Goal: Information Seeking & Learning: Learn about a topic

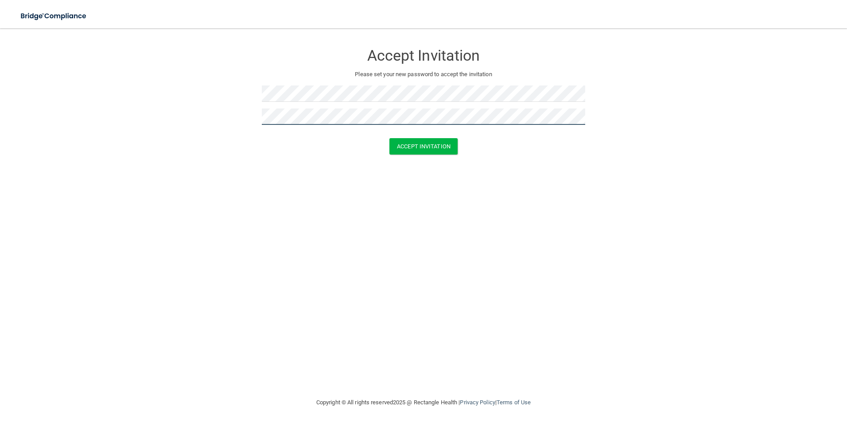
click at [389, 138] on button "Accept Invitation" at bounding box center [423, 146] width 68 height 16
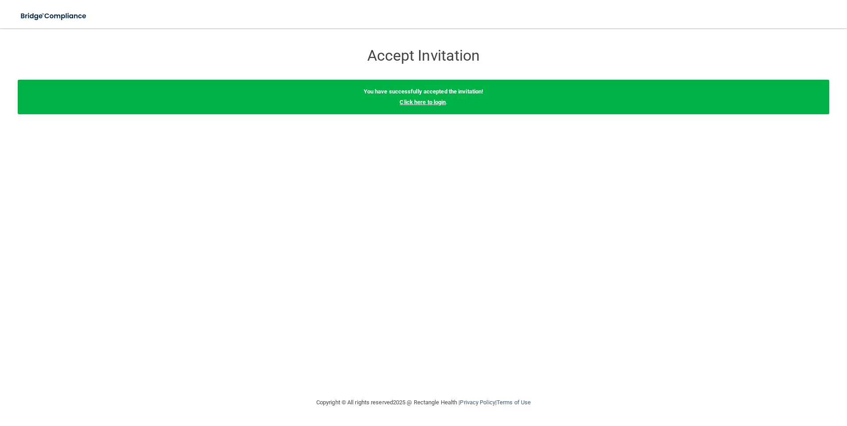
click at [433, 103] on link "Click here to login" at bounding box center [423, 102] width 46 height 7
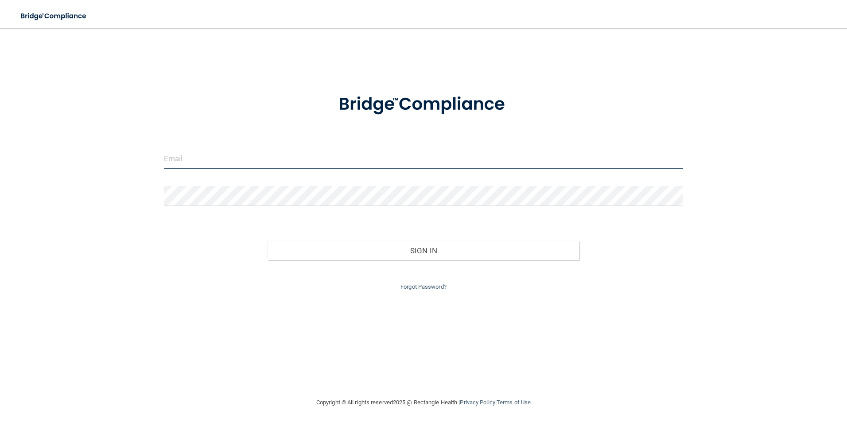
click at [240, 162] on input "email" at bounding box center [424, 159] width 520 height 20
type input "[EMAIL_ADDRESS][DOMAIN_NAME]"
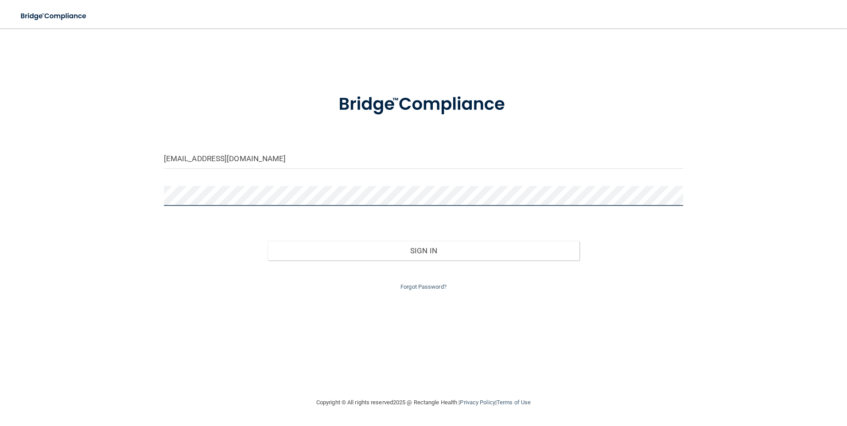
click at [268, 241] on button "Sign In" at bounding box center [424, 250] width 312 height 19
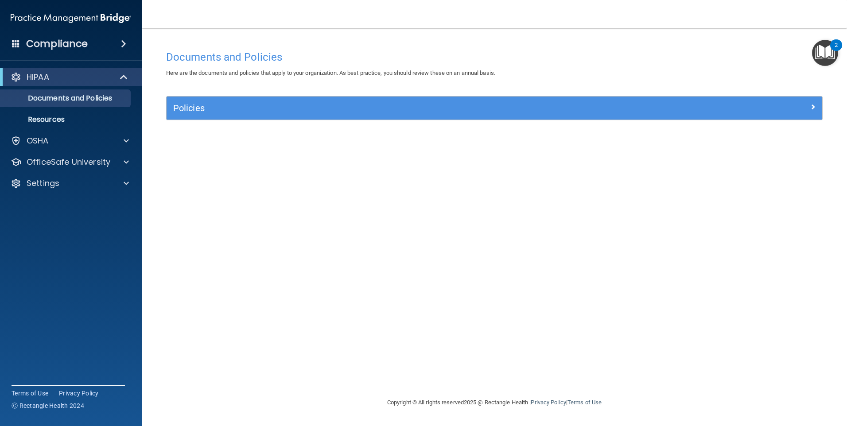
click at [826, 48] on img "Open Resource Center, 2 new notifications" at bounding box center [825, 53] width 26 height 26
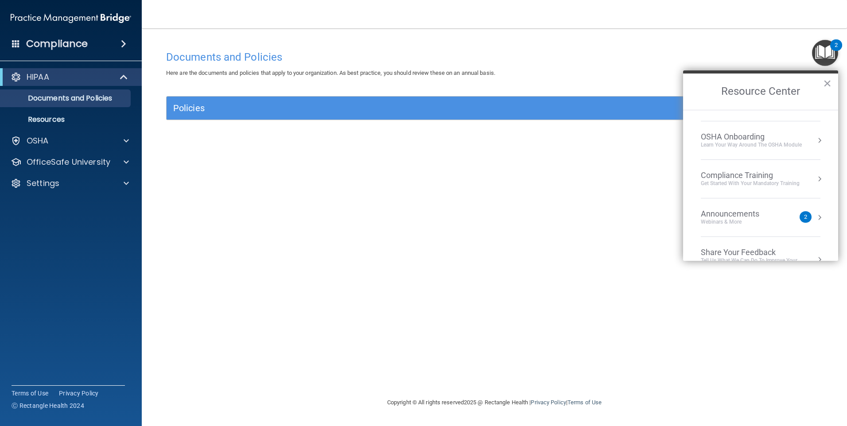
scroll to position [50, 0]
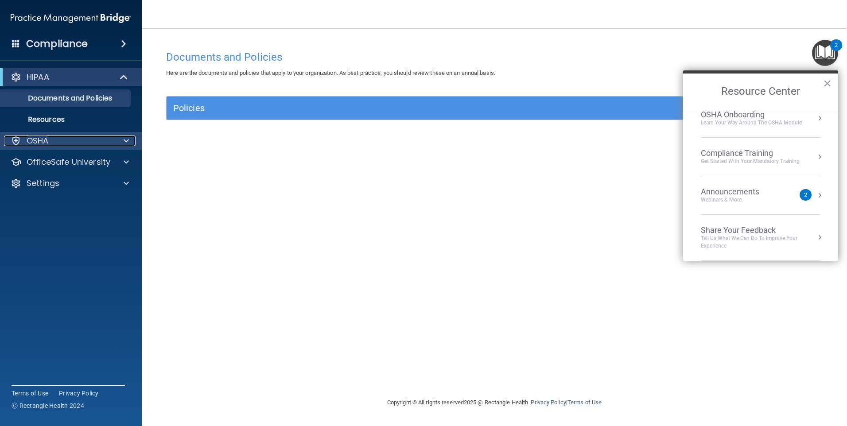
click at [125, 145] on span at bounding box center [126, 141] width 5 height 11
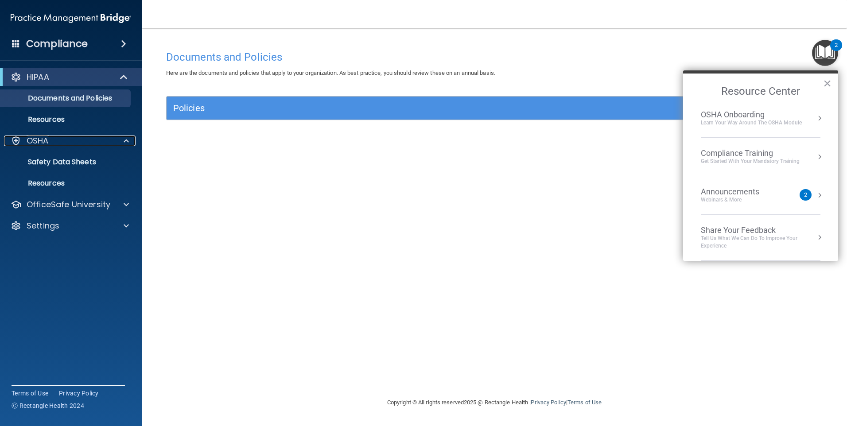
scroll to position [0, 0]
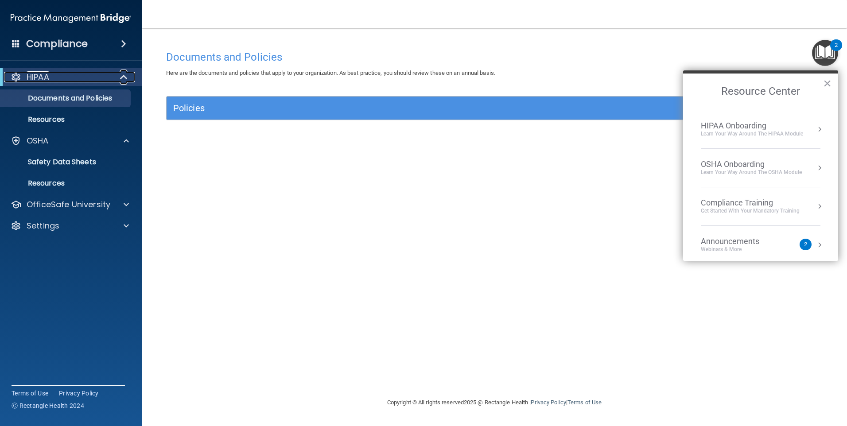
click at [36, 78] on p "HIPAA" at bounding box center [38, 77] width 23 height 11
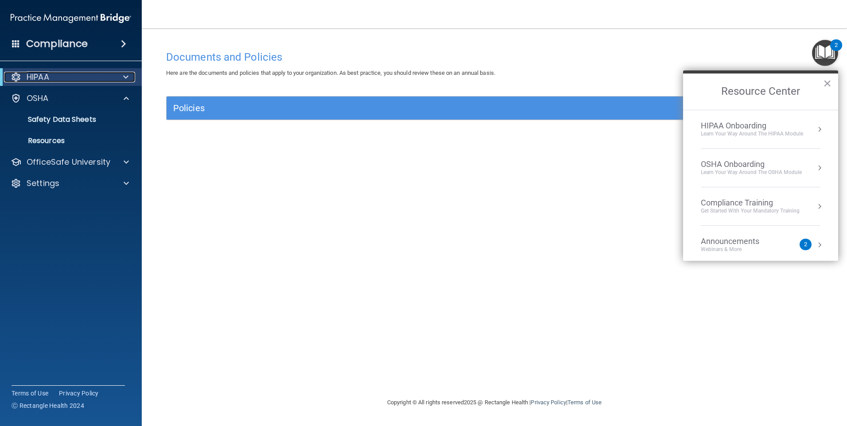
click at [36, 78] on p "HIPAA" at bounding box center [38, 77] width 23 height 11
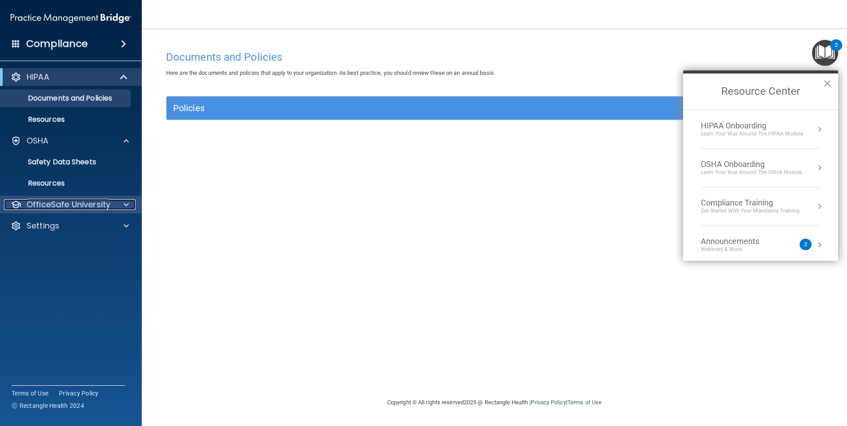
click at [125, 210] on span at bounding box center [126, 204] width 5 height 11
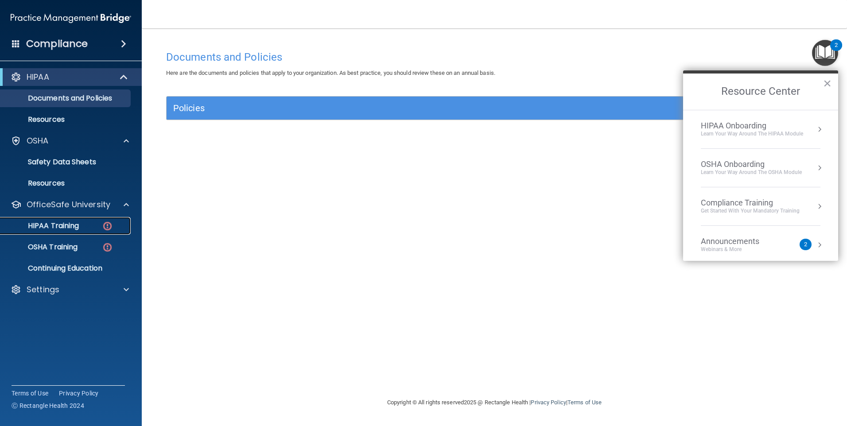
click at [78, 231] on link "HIPAA Training" at bounding box center [61, 226] width 140 height 18
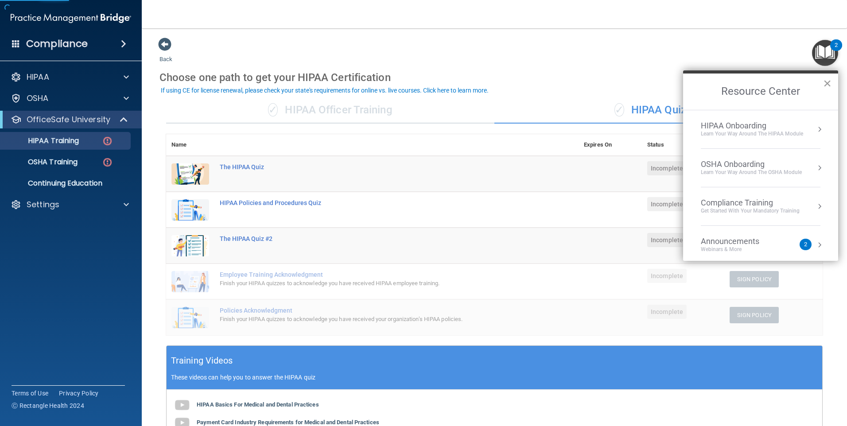
click at [828, 79] on button "×" at bounding box center [827, 83] width 8 height 14
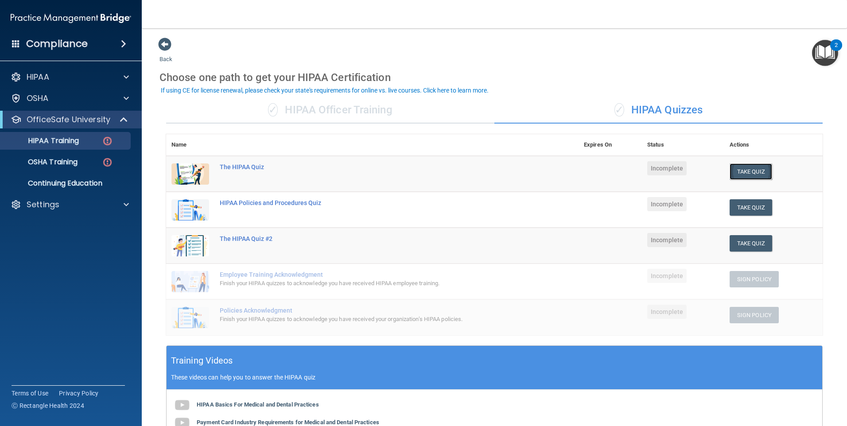
click at [745, 171] on button "Take Quiz" at bounding box center [751, 171] width 43 height 16
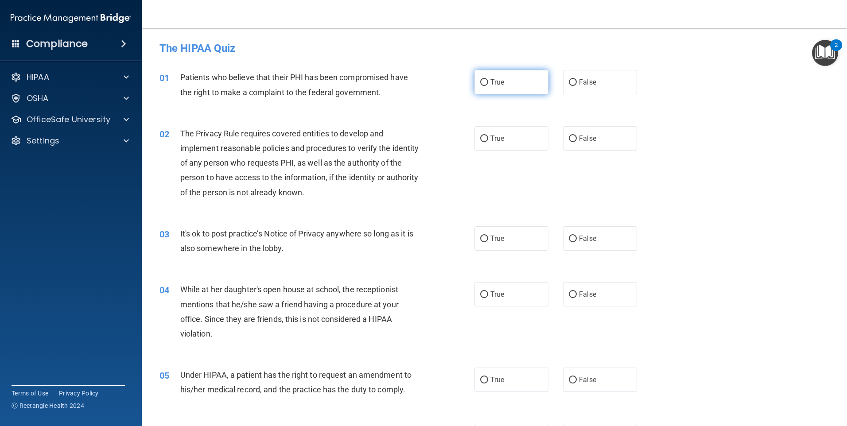
click at [508, 84] on label "True" at bounding box center [511, 82] width 74 height 24
click at [488, 84] on input "True" at bounding box center [484, 82] width 8 height 7
radio input "true"
click at [127, 95] on span at bounding box center [126, 98] width 5 height 11
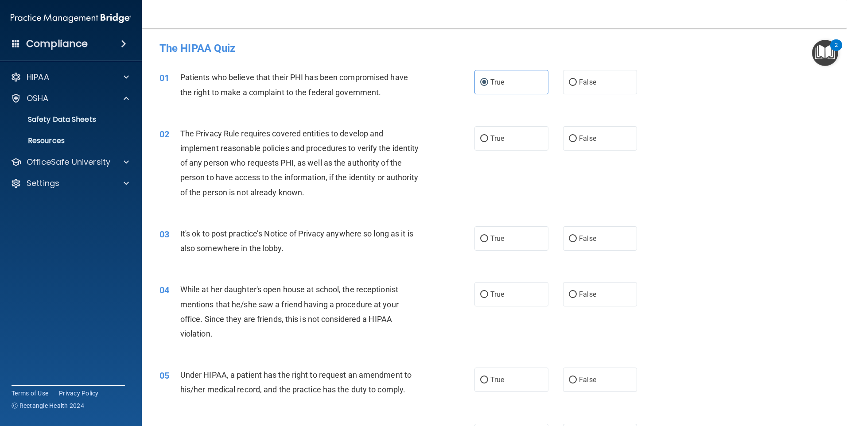
click at [232, 106] on div "01 Patients who believe that their PHI has been compromised have the right to m…" at bounding box center [494, 87] width 683 height 56
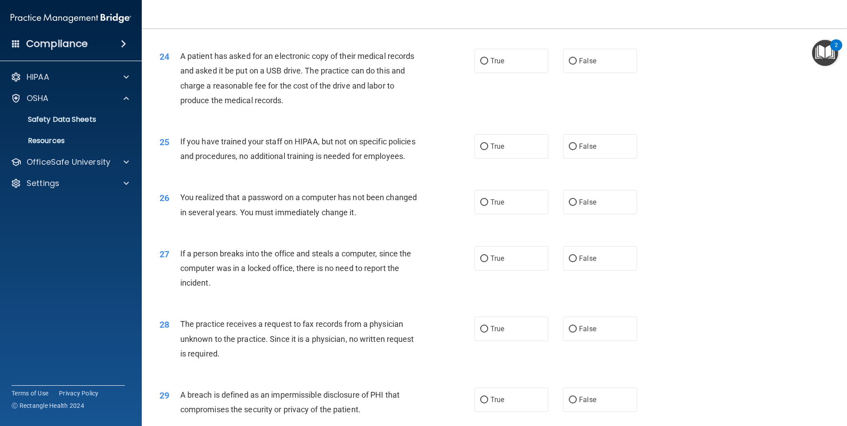
scroll to position [1685, 0]
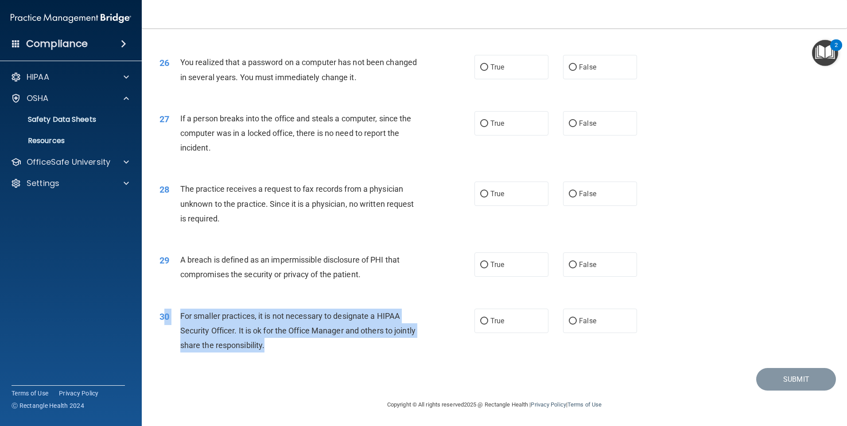
drag, startPoint x: 219, startPoint y: 336, endPoint x: 163, endPoint y: 310, distance: 61.8
click at [163, 310] on div "30 For smaller practices, it is not necessary to designate a HIPAA Security Off…" at bounding box center [317, 333] width 342 height 49
drag, startPoint x: 163, startPoint y: 310, endPoint x: 399, endPoint y: 344, distance: 238.5
click at [399, 344] on div "For smaller practices, it is not necessary to designate a HIPAA Security Office…" at bounding box center [303, 331] width 246 height 44
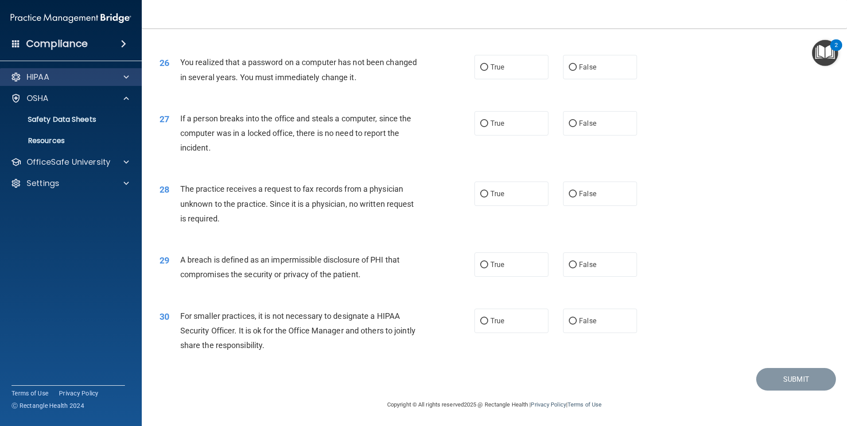
click at [124, 82] on div "HIPAA" at bounding box center [71, 77] width 142 height 18
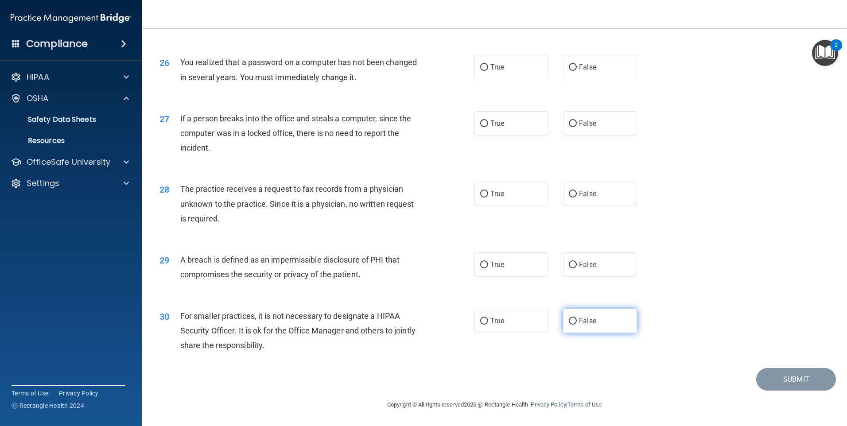
click at [569, 322] on input "False" at bounding box center [573, 321] width 8 height 7
radio input "true"
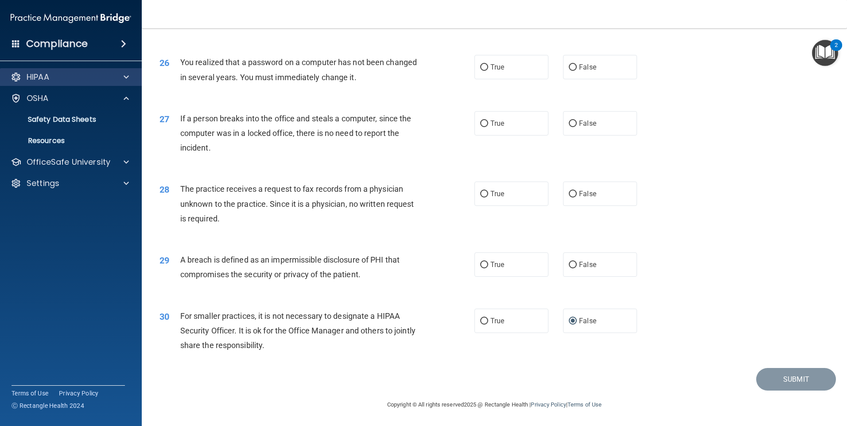
click at [123, 84] on div "HIPAA" at bounding box center [71, 77] width 142 height 18
click at [126, 76] on span at bounding box center [126, 77] width 5 height 11
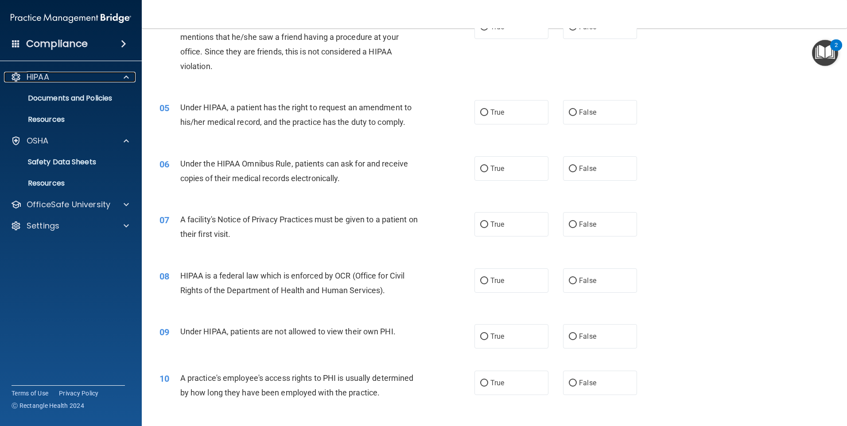
scroll to position [0, 0]
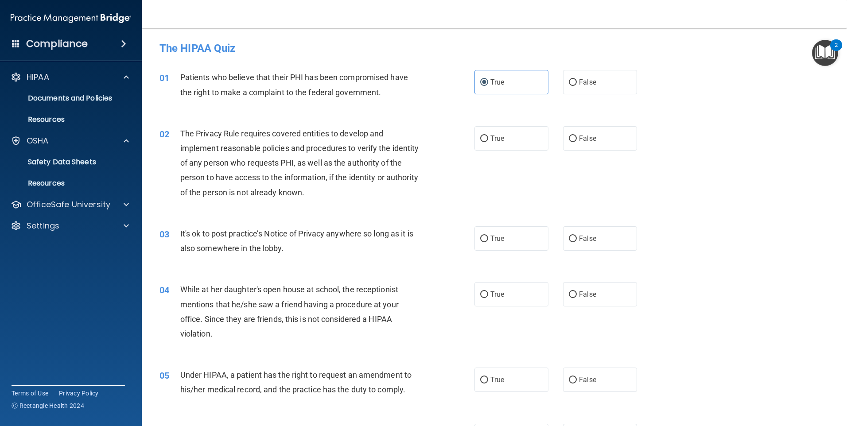
click at [124, 48] on span at bounding box center [123, 44] width 5 height 11
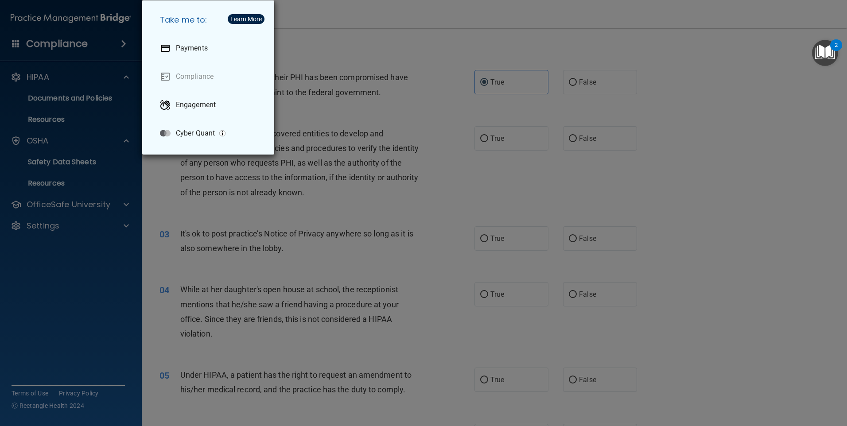
click at [367, 49] on div "Take me to: Payments Compliance Engagement Cyber Quant" at bounding box center [423, 213] width 847 height 426
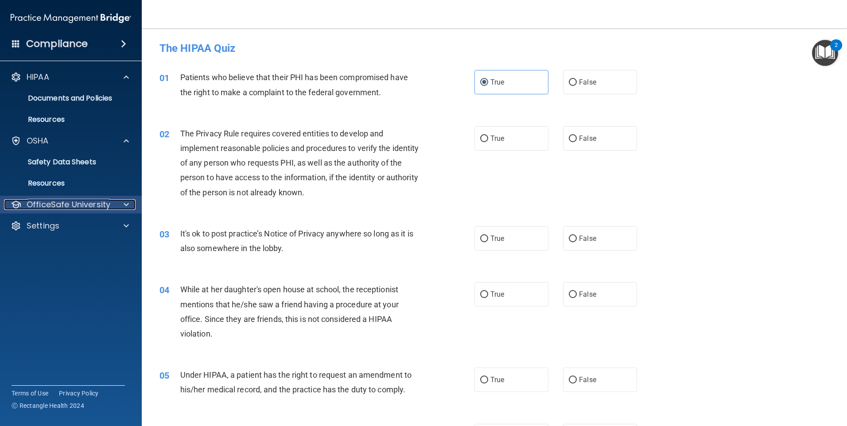
click at [97, 204] on p "OfficeSafe University" at bounding box center [69, 204] width 84 height 11
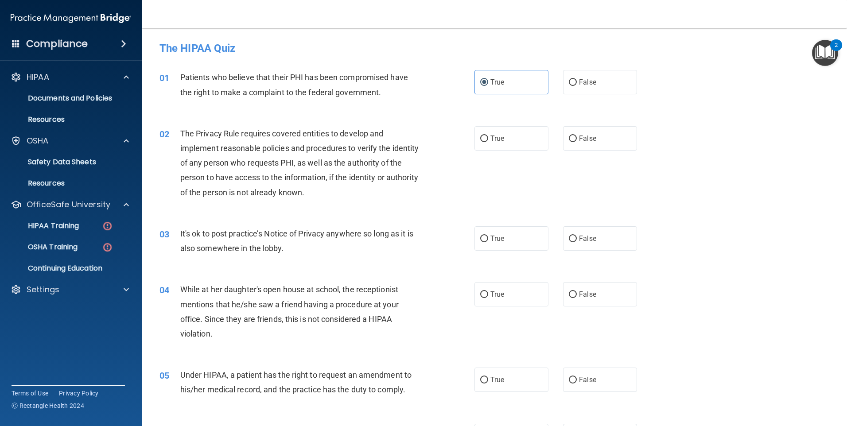
click at [69, 235] on ul "HIPAA Training OSHA Training Continuing Education" at bounding box center [71, 246] width 160 height 64
click at [64, 231] on link "HIPAA Training" at bounding box center [61, 226] width 140 height 18
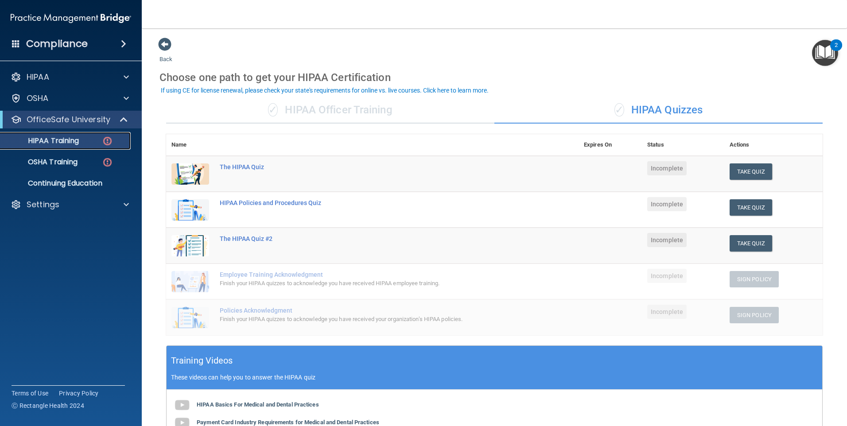
scroll to position [194, 0]
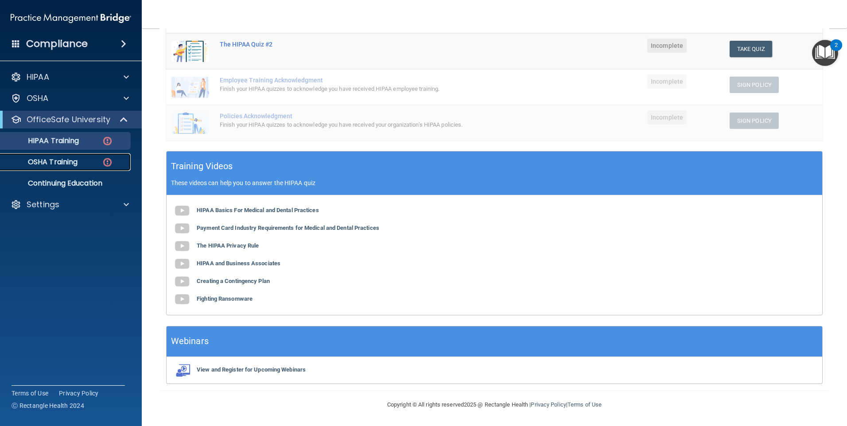
click at [68, 167] on link "OSHA Training" at bounding box center [61, 162] width 140 height 18
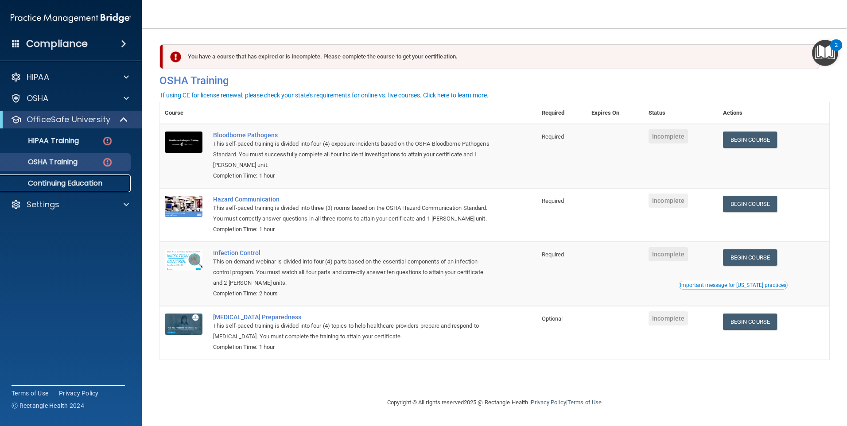
click at [59, 182] on p "Continuing Education" at bounding box center [66, 183] width 121 height 9
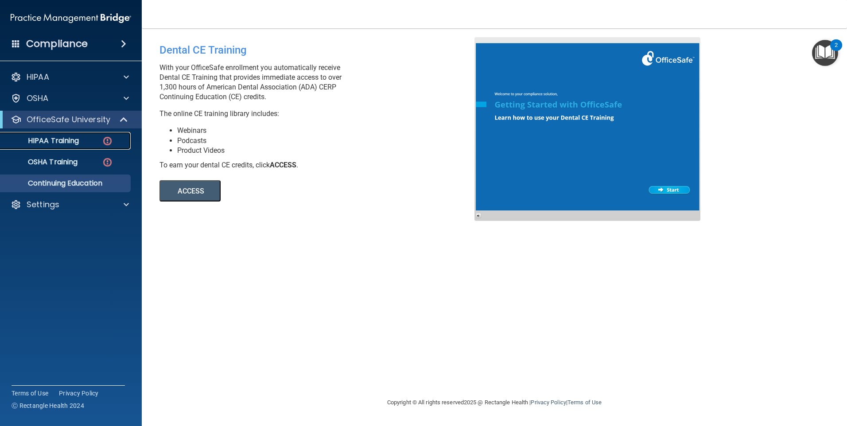
click at [65, 147] on link "HIPAA Training" at bounding box center [61, 141] width 140 height 18
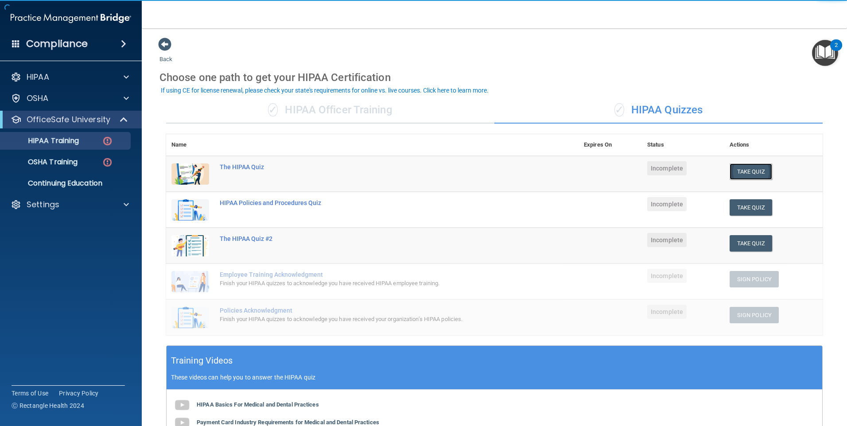
click at [762, 173] on button "Take Quiz" at bounding box center [751, 171] width 43 height 16
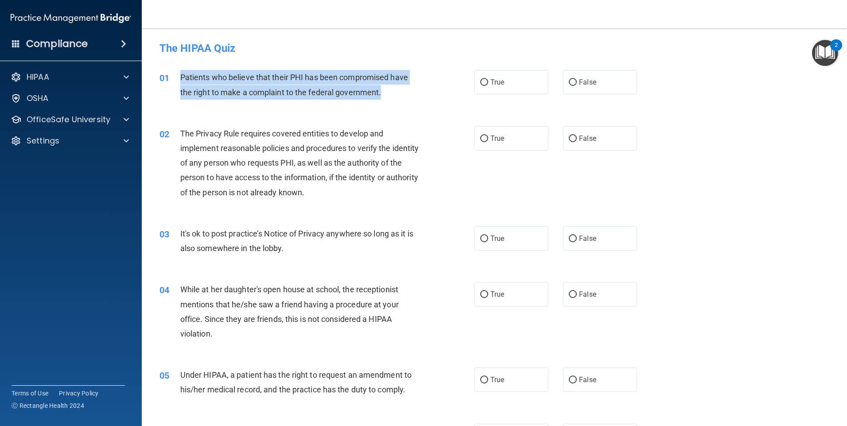
drag, startPoint x: 393, startPoint y: 93, endPoint x: 181, endPoint y: 78, distance: 212.8
click at [181, 78] on div "Patients who believe that their PHI has been compromised have the right to make…" at bounding box center [303, 84] width 246 height 29
click at [393, 92] on div "Patients who believe that their PHI has been compromised have the right to make…" at bounding box center [303, 84] width 246 height 29
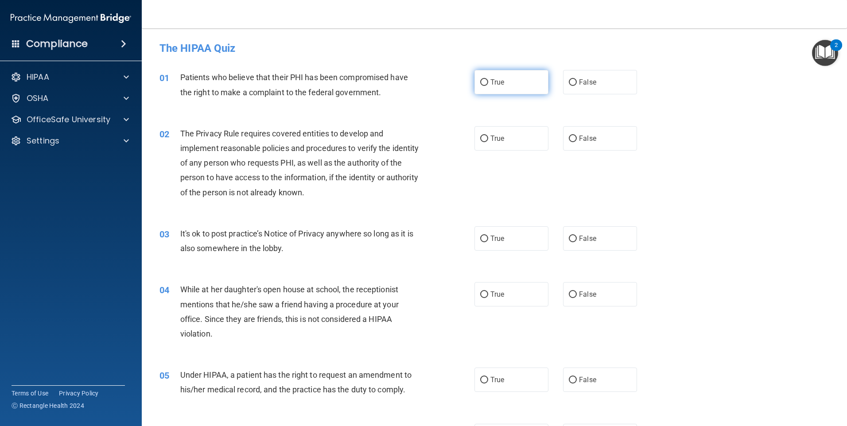
click at [499, 85] on span "True" at bounding box center [497, 82] width 14 height 8
click at [488, 85] on input "True" at bounding box center [484, 82] width 8 height 7
radio input "true"
click at [485, 175] on div "02 The Privacy Rule requires covered entities to develop and implement reasonab…" at bounding box center [494, 165] width 683 height 100
click at [126, 101] on span at bounding box center [126, 98] width 5 height 11
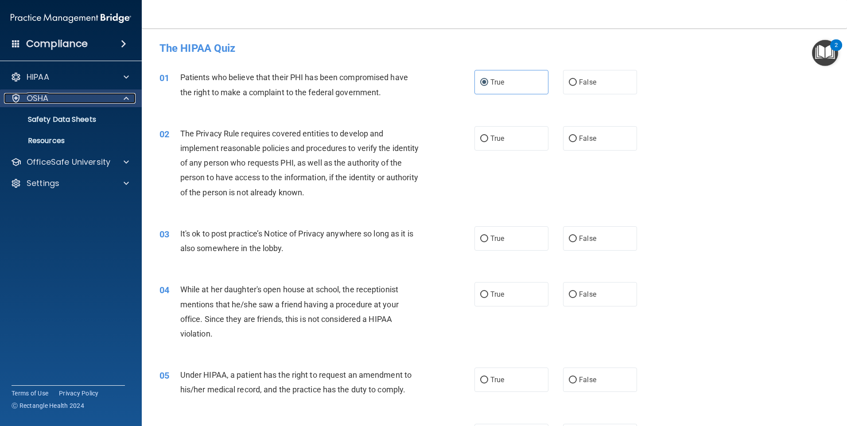
click at [126, 101] on span at bounding box center [126, 98] width 5 height 11
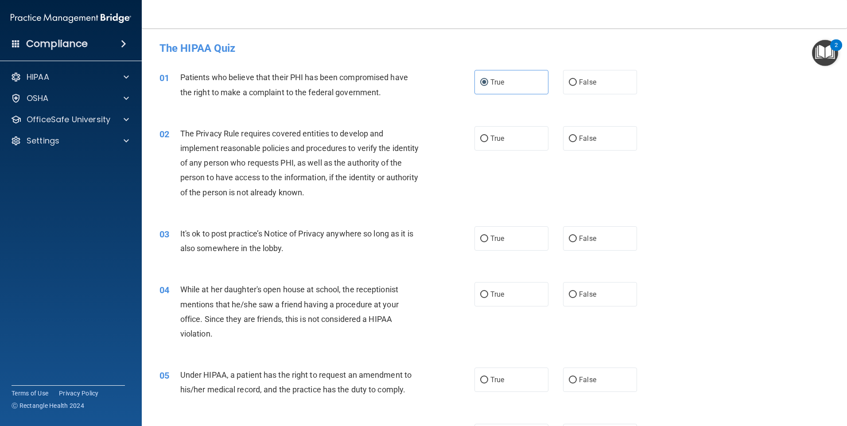
click at [115, 23] on img at bounding box center [71, 18] width 120 height 18
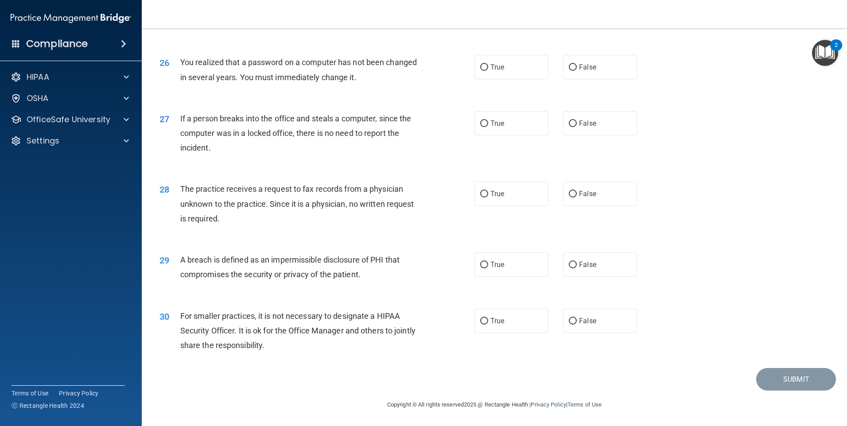
scroll to position [1685, 0]
click at [581, 326] on label "False" at bounding box center [600, 321] width 74 height 24
click at [577, 325] on input "False" at bounding box center [573, 321] width 8 height 7
radio input "true"
click at [509, 268] on label "True" at bounding box center [511, 264] width 74 height 24
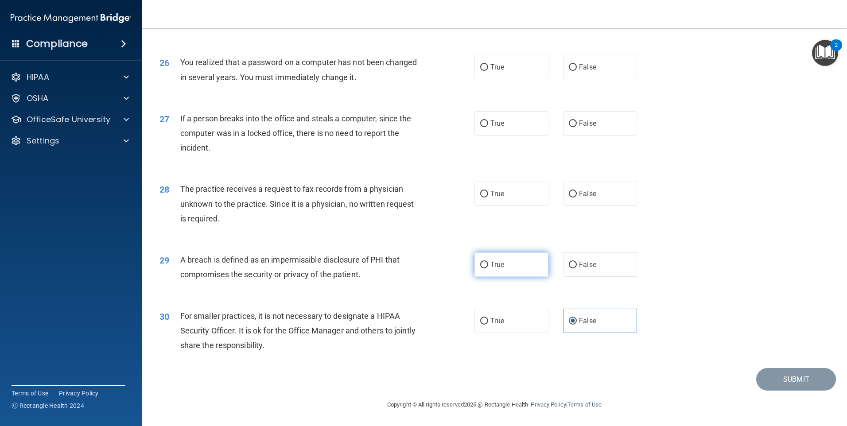
click at [488, 268] on input "True" at bounding box center [484, 265] width 8 height 7
radio input "true"
click at [572, 199] on label "False" at bounding box center [600, 194] width 74 height 24
click at [572, 198] on input "False" at bounding box center [573, 194] width 8 height 7
radio input "true"
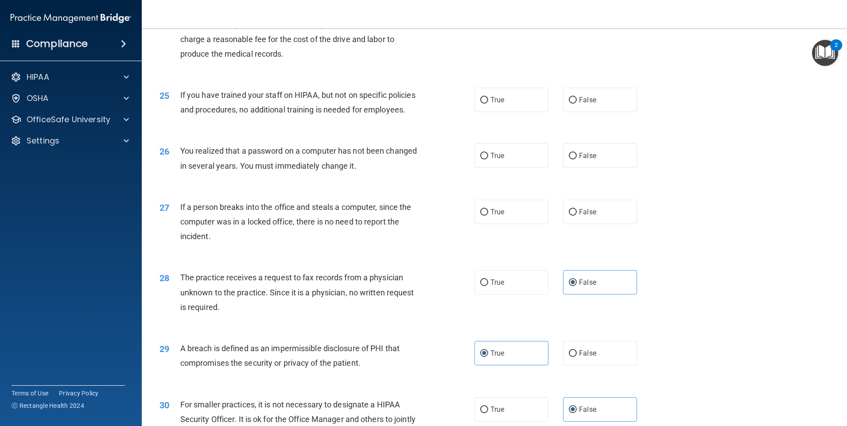
scroll to position [1552, 0]
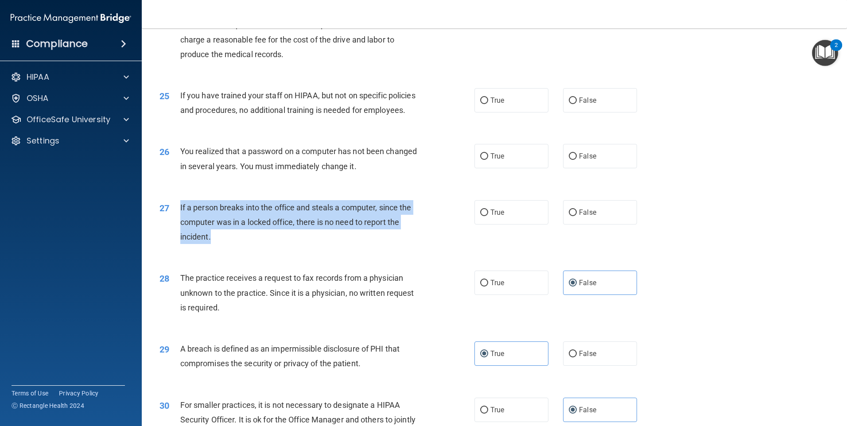
drag, startPoint x: 213, startPoint y: 279, endPoint x: 174, endPoint y: 248, distance: 49.5
click at [174, 248] on div "27 If a person breaks into the office and steals a computer, since the computer…" at bounding box center [317, 224] width 342 height 49
drag, startPoint x: 174, startPoint y: 248, endPoint x: 253, endPoint y: 280, distance: 85.5
click at [253, 245] on div "If a person breaks into the office and steals a computer, since the computer wa…" at bounding box center [303, 222] width 246 height 44
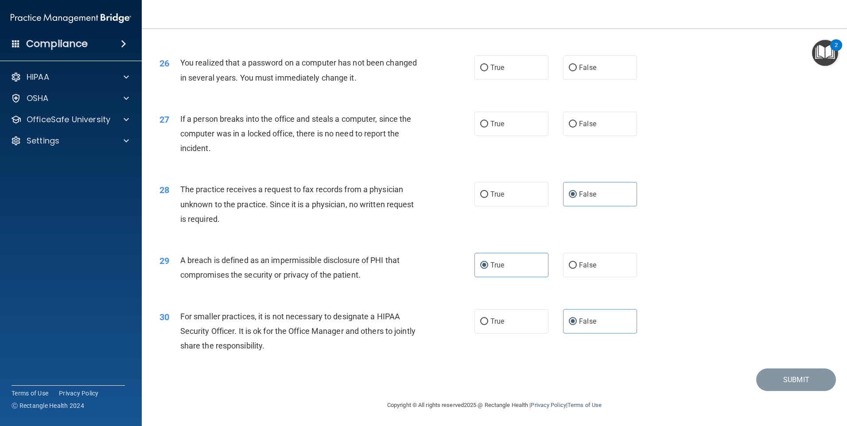
scroll to position [1596, 0]
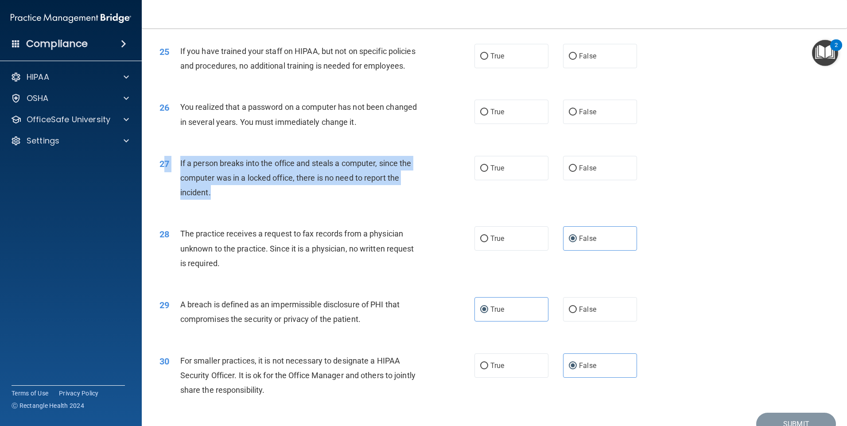
drag, startPoint x: 219, startPoint y: 241, endPoint x: 167, endPoint y: 201, distance: 65.1
click at [167, 201] on div "27 If a person breaks into the office and steals a computer, since the computer…" at bounding box center [317, 180] width 342 height 49
drag, startPoint x: 167, startPoint y: 201, endPoint x: 275, endPoint y: 229, distance: 111.1
click at [275, 200] on div "If a person breaks into the office and steals a computer, since the computer wa…" at bounding box center [303, 178] width 246 height 44
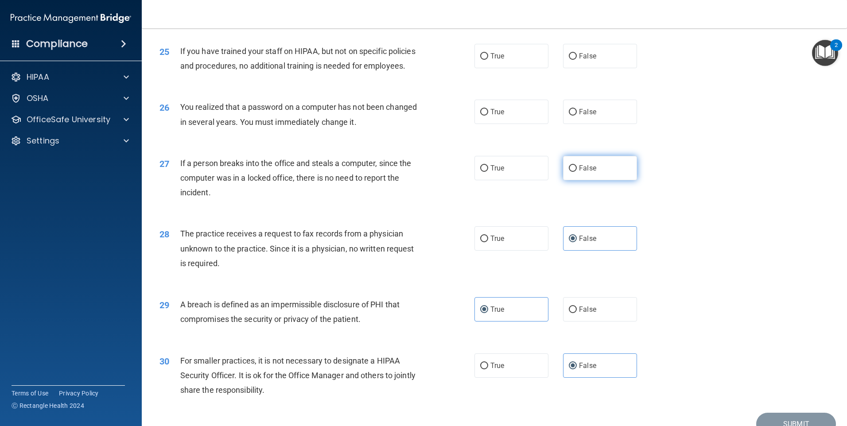
click at [589, 172] on span "False" at bounding box center [587, 168] width 17 height 8
click at [577, 172] on input "False" at bounding box center [573, 168] width 8 height 7
radio input "true"
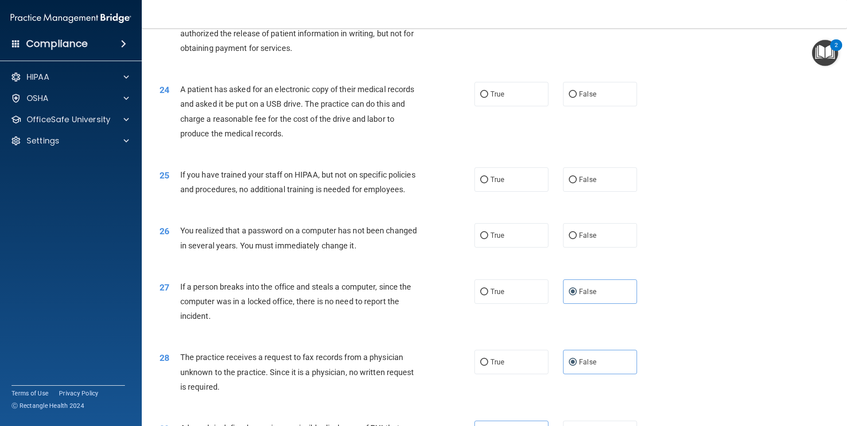
scroll to position [1464, 0]
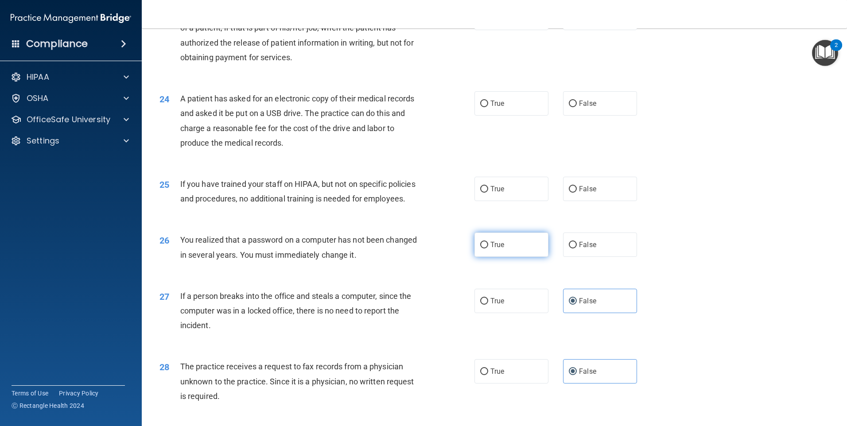
click at [480, 248] on input "True" at bounding box center [484, 245] width 8 height 7
radio input "true"
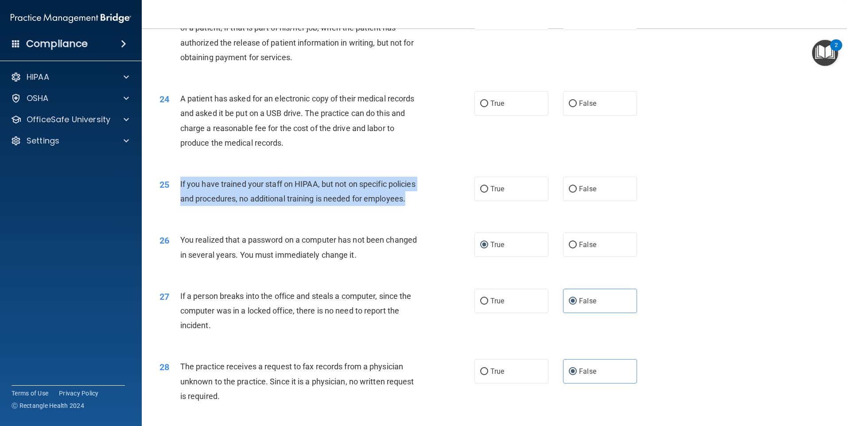
drag, startPoint x: 231, startPoint y: 241, endPoint x: 178, endPoint y: 214, distance: 59.6
click at [178, 210] on div "25 If you have trained your staff on HIPAA, but not on specific policies and pr…" at bounding box center [317, 194] width 342 height 34
drag, startPoint x: 178, startPoint y: 214, endPoint x: 276, endPoint y: 249, distance: 104.6
click at [276, 206] on div "If you have trained your staff on HIPAA, but not on specific policies and proce…" at bounding box center [303, 191] width 246 height 29
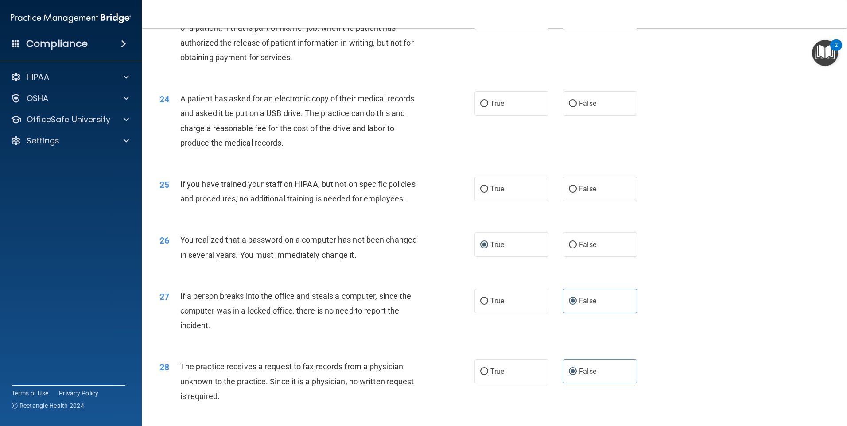
click at [284, 206] on div "If you have trained your staff on HIPAA, but not on specific policies and proce…" at bounding box center [303, 191] width 246 height 29
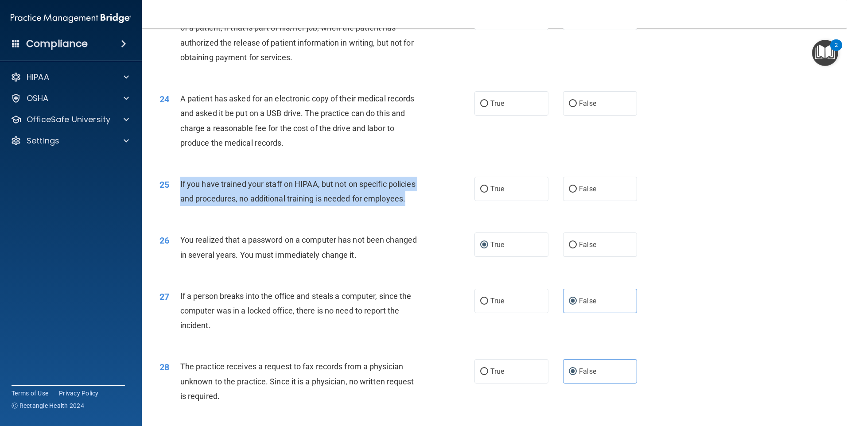
drag, startPoint x: 174, startPoint y: 223, endPoint x: 178, endPoint y: 216, distance: 7.7
click at [178, 210] on div "25 If you have trained your staff on HIPAA, but not on specific policies and pr…" at bounding box center [317, 194] width 342 height 34
drag, startPoint x: 178, startPoint y: 216, endPoint x: 223, endPoint y: 251, distance: 57.1
click at [223, 210] on div "25 If you have trained your staff on HIPAA, but not on specific policies and pr…" at bounding box center [317, 194] width 342 height 34
click at [238, 206] on div "If you have trained your staff on HIPAA, but not on specific policies and proce…" at bounding box center [303, 191] width 246 height 29
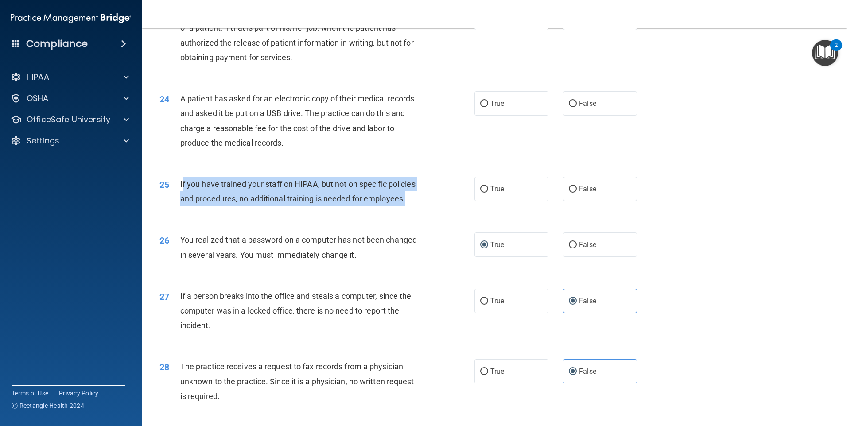
drag, startPoint x: 250, startPoint y: 240, endPoint x: 182, endPoint y: 216, distance: 72.7
click at [182, 206] on div "If you have trained your staff on HIPAA, but not on specific policies and proce…" at bounding box center [303, 191] width 246 height 29
drag, startPoint x: 182, startPoint y: 216, endPoint x: 239, endPoint y: 243, distance: 63.8
click at [233, 206] on div "If you have trained your staff on HIPAA, but not on specific policies and proce…" at bounding box center [303, 191] width 246 height 29
click at [245, 206] on div "If you have trained your staff on HIPAA, but not on specific policies and proce…" at bounding box center [303, 191] width 246 height 29
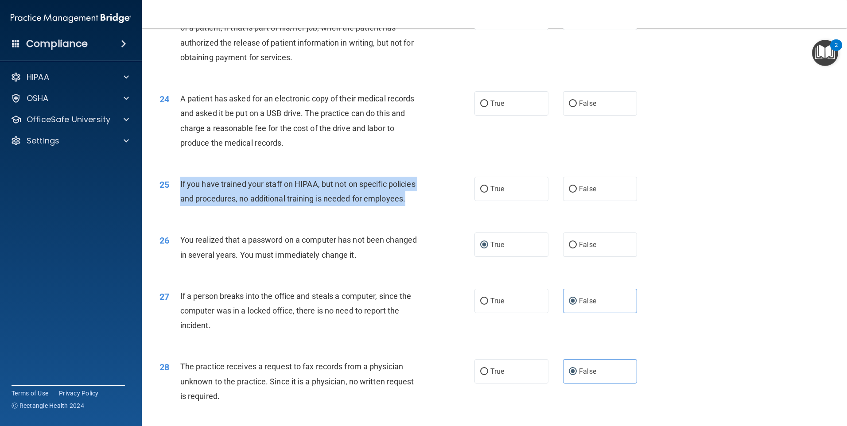
drag, startPoint x: 215, startPoint y: 245, endPoint x: 171, endPoint y: 215, distance: 53.0
click at [171, 210] on div "25 If you have trained your staff on HIPAA, but not on specific policies and pr…" at bounding box center [317, 194] width 342 height 34
drag, startPoint x: 302, startPoint y: 239, endPoint x: 323, endPoint y: 243, distance: 21.2
click at [303, 206] on div "If you have trained your staff on HIPAA, but not on specific policies and proce…" at bounding box center [303, 191] width 246 height 29
drag, startPoint x: 358, startPoint y: 237, endPoint x: 354, endPoint y: 238, distance: 4.8
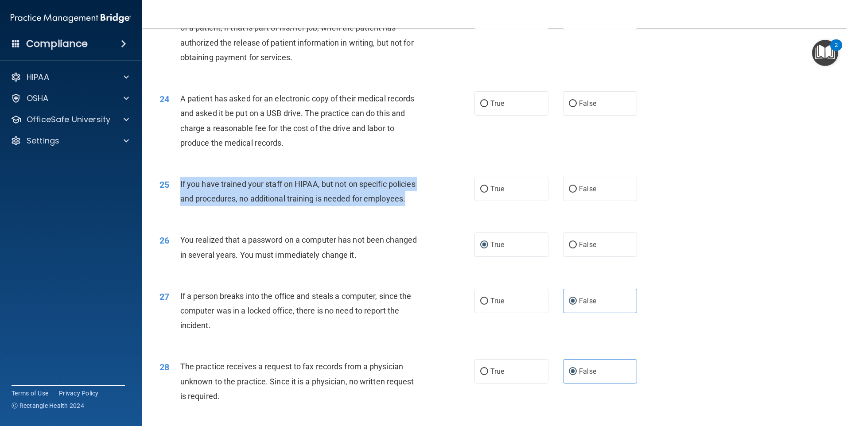
click at [359, 206] on div "If you have trained your staff on HIPAA, but not on specific policies and proce…" at bounding box center [303, 191] width 246 height 29
click at [287, 206] on div "If you have trained your staff on HIPAA, but not on specific policies and proce…" at bounding box center [303, 191] width 246 height 29
click at [262, 210] on div "25 If you have trained your staff on HIPAA, but not on specific policies and pr…" at bounding box center [317, 194] width 342 height 34
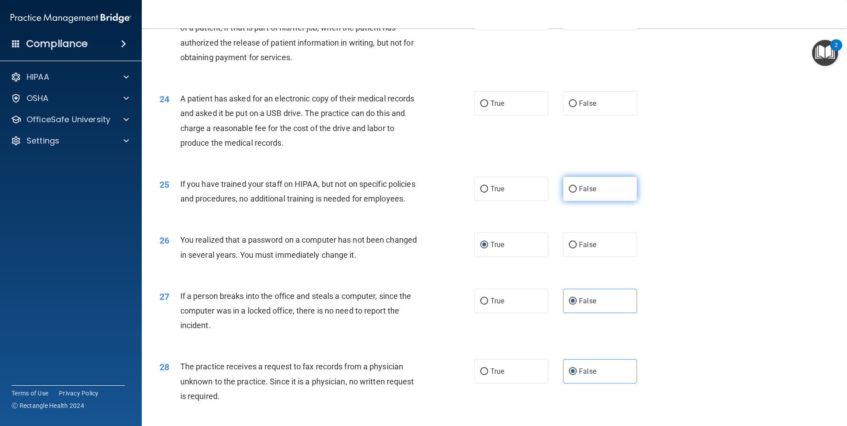
click at [618, 201] on label "False" at bounding box center [600, 189] width 74 height 24
click at [577, 193] on input "False" at bounding box center [573, 189] width 8 height 7
radio input "true"
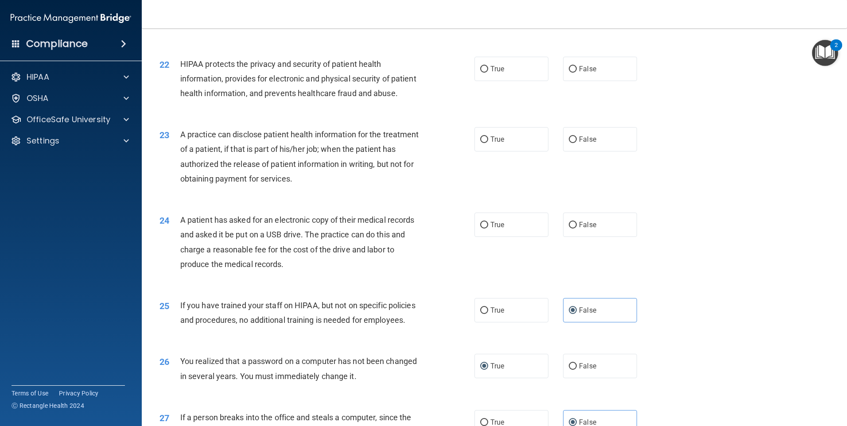
scroll to position [1331, 0]
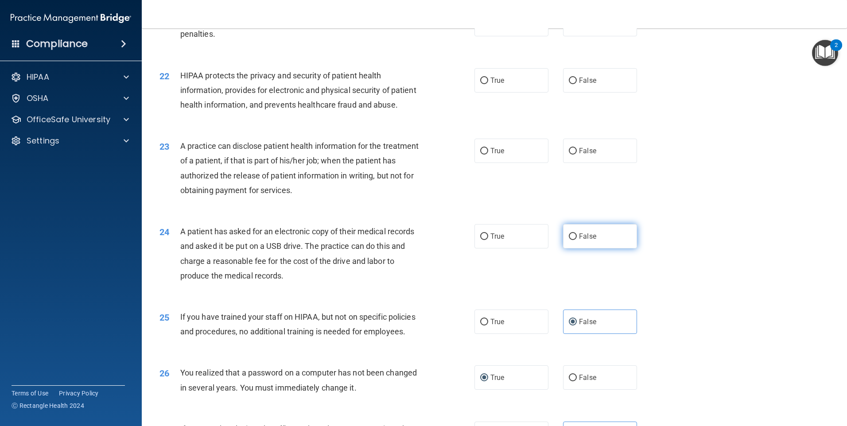
click at [584, 241] on span "False" at bounding box center [587, 236] width 17 height 8
click at [577, 240] on input "False" at bounding box center [573, 236] width 8 height 7
radio input "true"
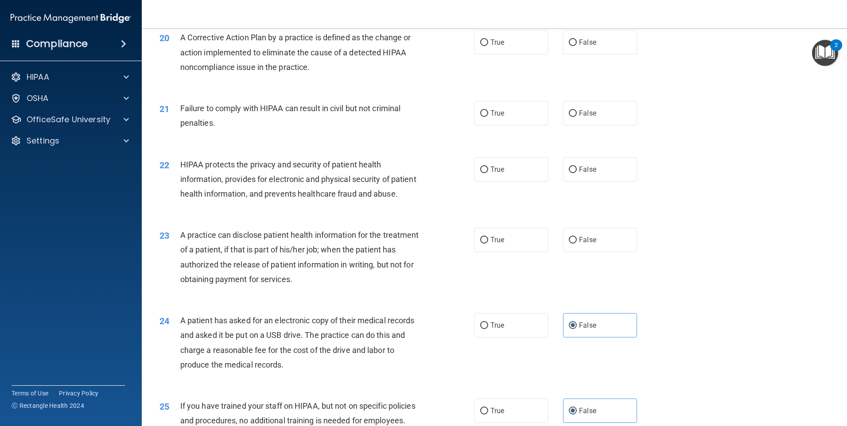
scroll to position [1242, 0]
click at [534, 252] on label "True" at bounding box center [511, 239] width 74 height 24
click at [488, 243] on input "True" at bounding box center [484, 240] width 8 height 7
radio input "true"
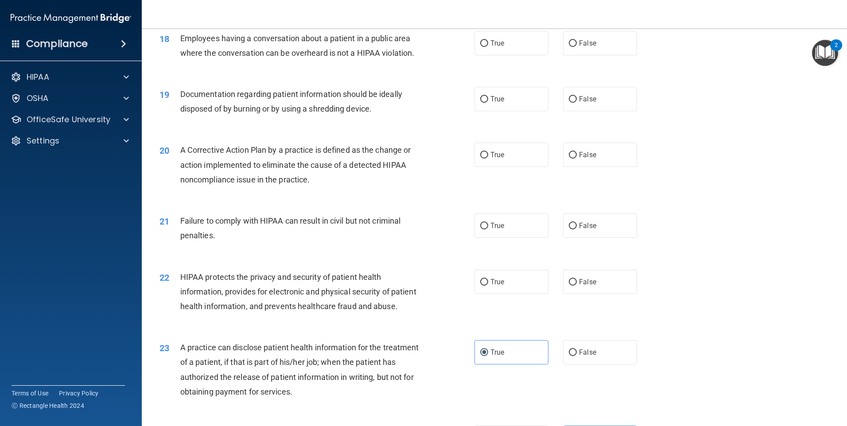
scroll to position [1109, 0]
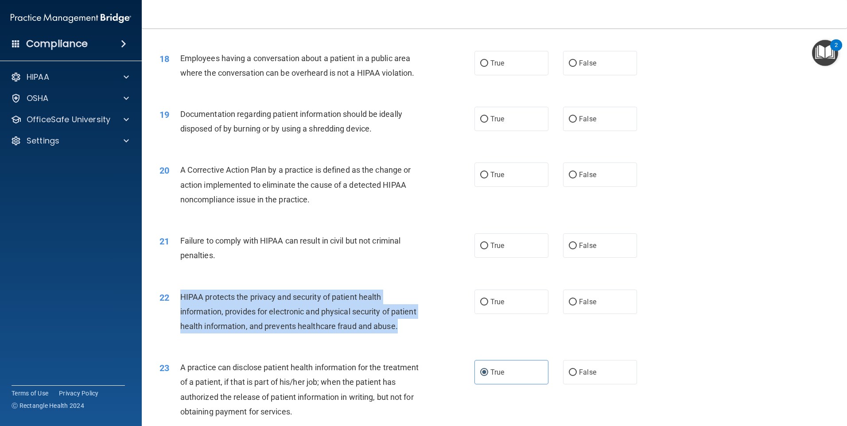
drag, startPoint x: 219, startPoint y: 352, endPoint x: 178, endPoint y: 318, distance: 53.8
click at [178, 318] on div "22 HIPAA protects the privacy and security of patient health information, provi…" at bounding box center [317, 314] width 342 height 49
click at [344, 338] on div "22 HIPAA protects the privacy and security of patient health information, provi…" at bounding box center [317, 314] width 342 height 49
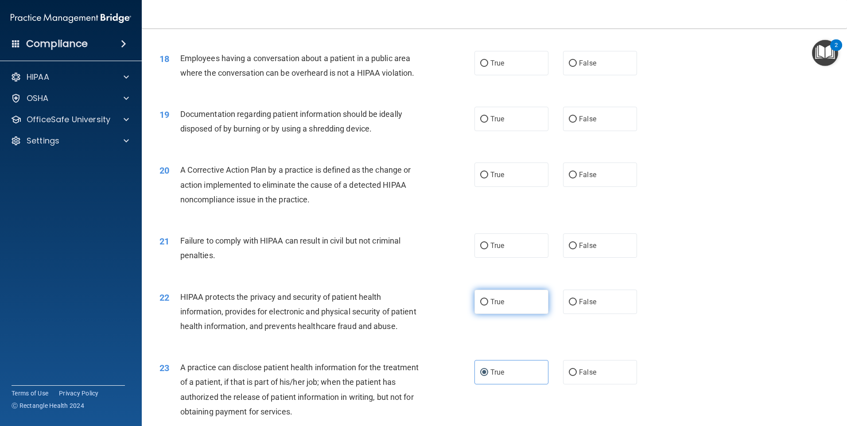
click at [510, 314] on label "True" at bounding box center [511, 302] width 74 height 24
click at [488, 306] on input "True" at bounding box center [484, 302] width 8 height 7
radio input "true"
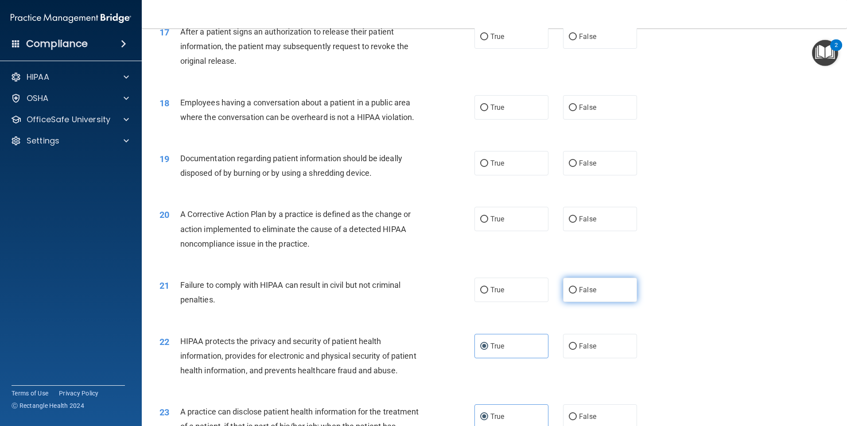
click at [583, 302] on label "False" at bounding box center [600, 290] width 74 height 24
click at [577, 294] on input "False" at bounding box center [573, 290] width 8 height 7
radio input "true"
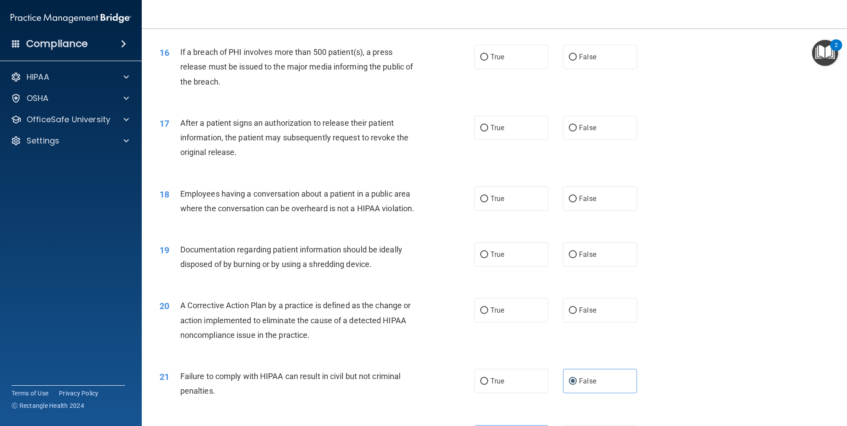
scroll to position [932, 0]
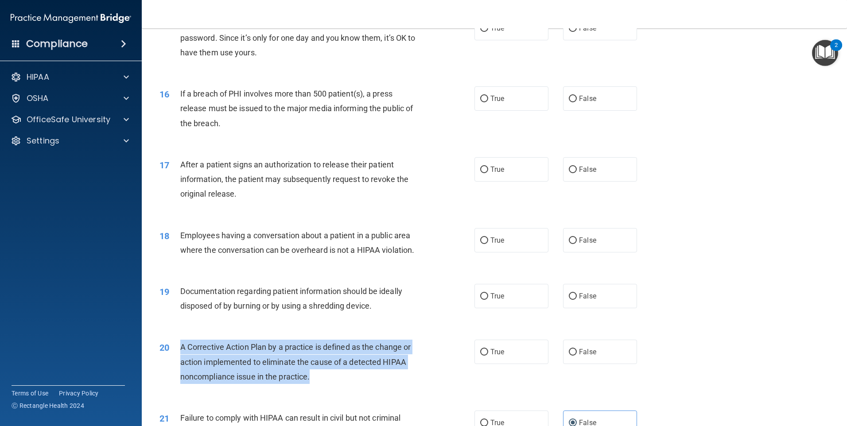
drag, startPoint x: 181, startPoint y: 362, endPoint x: 335, endPoint y: 390, distance: 156.7
click at [335, 384] on div "A Corrective Action Plan by a practice is defined as the change or action imple…" at bounding box center [303, 362] width 246 height 44
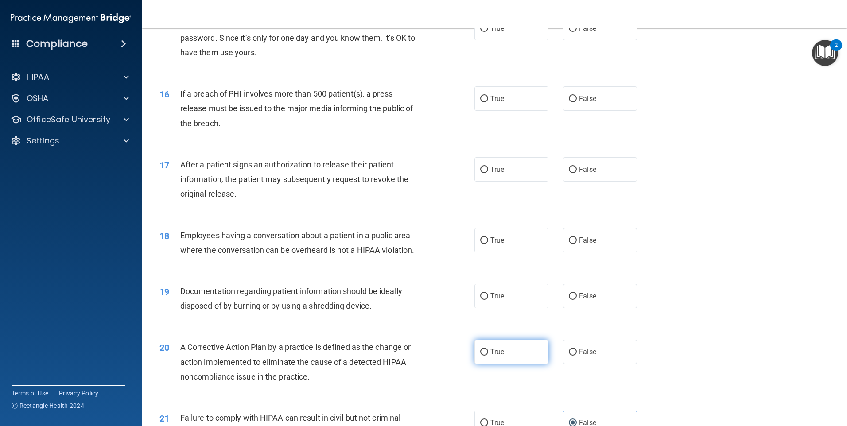
click at [512, 364] on label "True" at bounding box center [511, 352] width 74 height 24
click at [488, 356] on input "True" at bounding box center [484, 352] width 8 height 7
radio input "true"
click at [505, 308] on label "True" at bounding box center [511, 296] width 74 height 24
click at [488, 300] on input "True" at bounding box center [484, 296] width 8 height 7
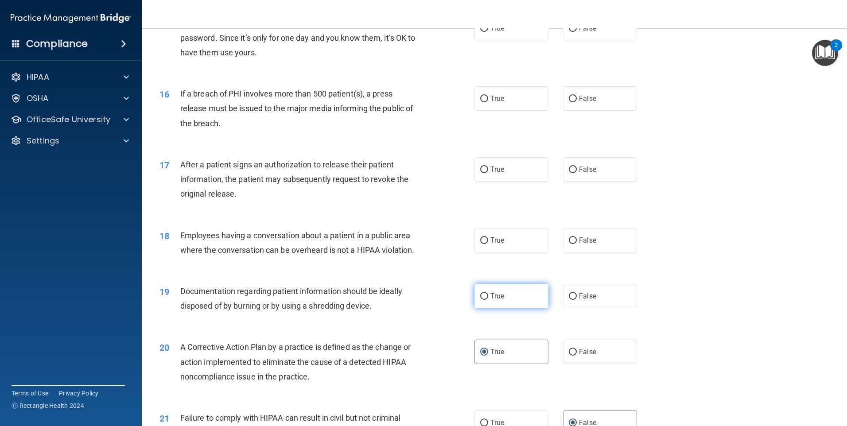
radio input "true"
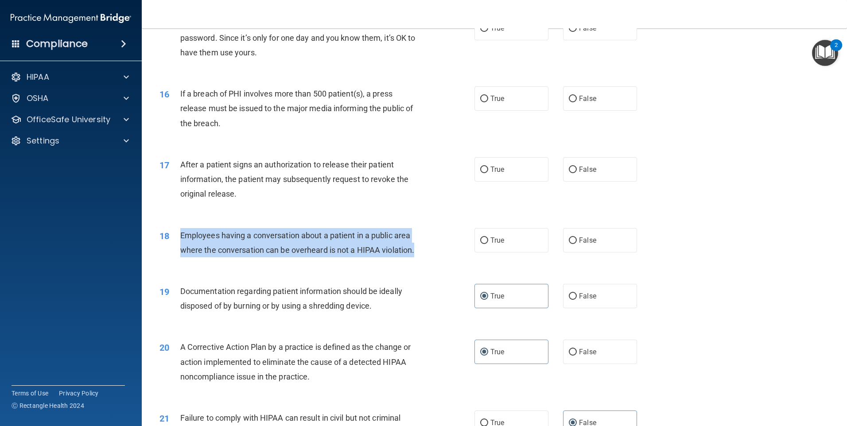
drag, startPoint x: 182, startPoint y: 247, endPoint x: 441, endPoint y: 265, distance: 259.7
click at [441, 262] on div "18 Employees having a conversation about a patient in a public area where the c…" at bounding box center [317, 245] width 342 height 34
click at [440, 262] on div "18 Employees having a conversation about a patient in a public area where the c…" at bounding box center [317, 245] width 342 height 34
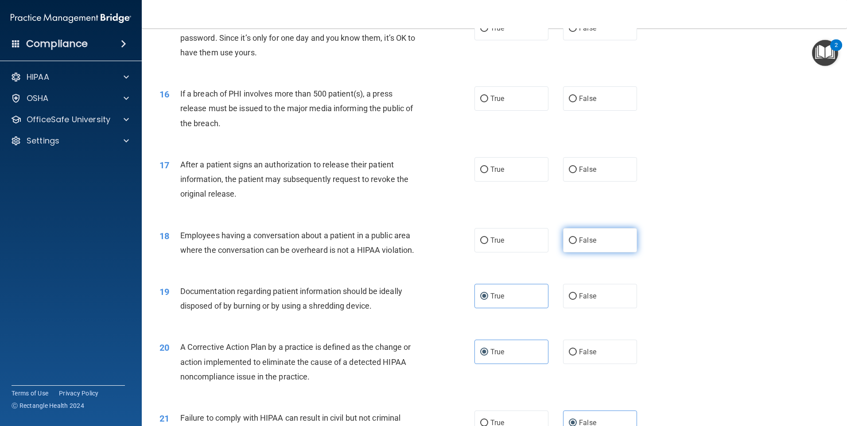
click at [579, 245] on span "False" at bounding box center [587, 240] width 17 height 8
click at [577, 244] on input "False" at bounding box center [573, 240] width 8 height 7
radio input "true"
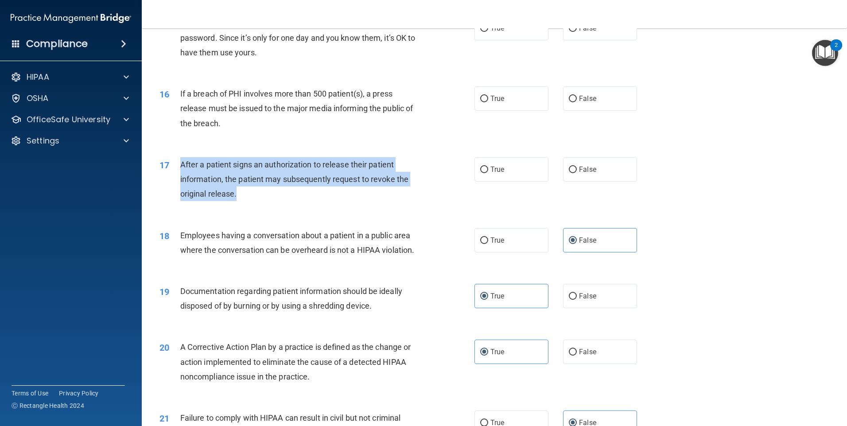
drag, startPoint x: 178, startPoint y: 176, endPoint x: 327, endPoint y: 215, distance: 154.3
click at [327, 206] on div "17 After a patient signs an authorization to release their patient information,…" at bounding box center [317, 181] width 342 height 49
click at [327, 202] on div "After a patient signs an authorization to release their patient information, th…" at bounding box center [303, 179] width 246 height 44
drag, startPoint x: 241, startPoint y: 211, endPoint x: 175, endPoint y: 181, distance: 72.4
click at [175, 181] on div "17 After a patient signs an authorization to release their patient information,…" at bounding box center [317, 181] width 342 height 49
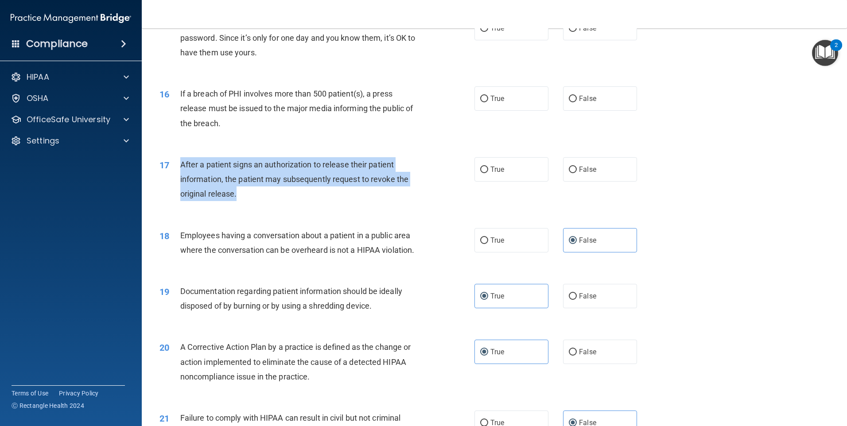
click at [393, 202] on div "After a patient signs an authorization to release their patient information, th…" at bounding box center [303, 179] width 246 height 44
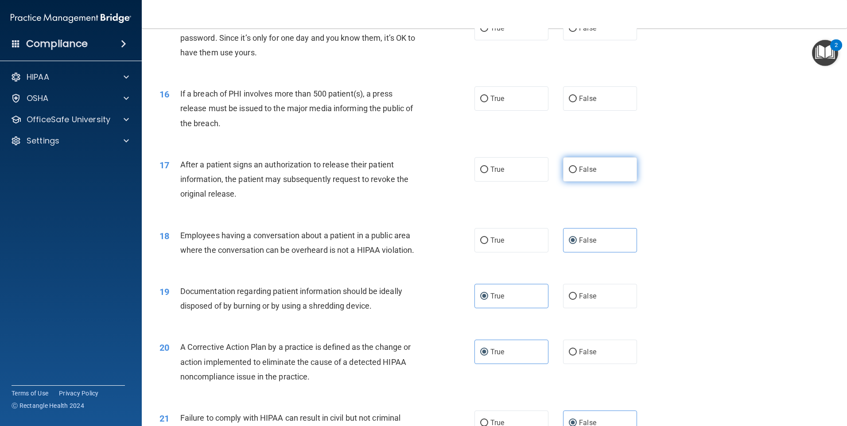
click at [597, 182] on label "False" at bounding box center [600, 169] width 74 height 24
click at [577, 173] on input "False" at bounding box center [573, 170] width 8 height 7
radio input "true"
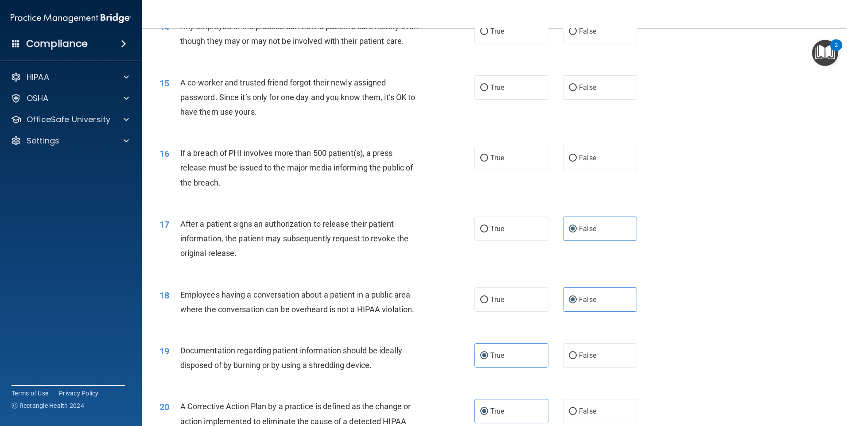
scroll to position [843, 0]
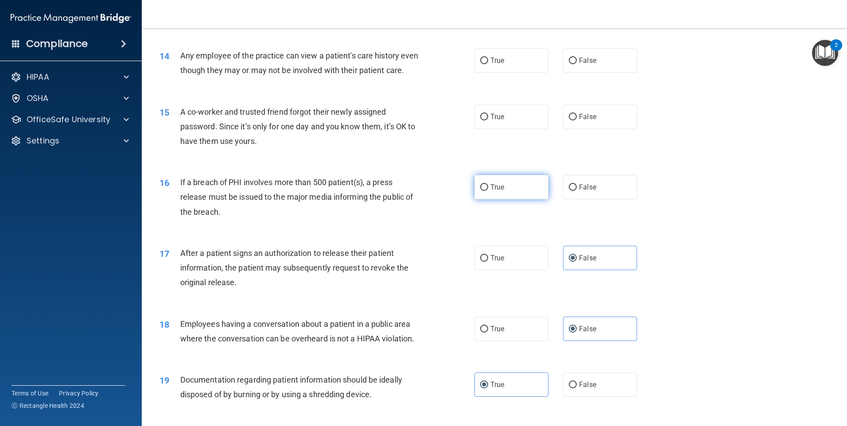
click at [520, 199] on label "True" at bounding box center [511, 187] width 74 height 24
click at [488, 191] on input "True" at bounding box center [484, 187] width 8 height 7
radio input "true"
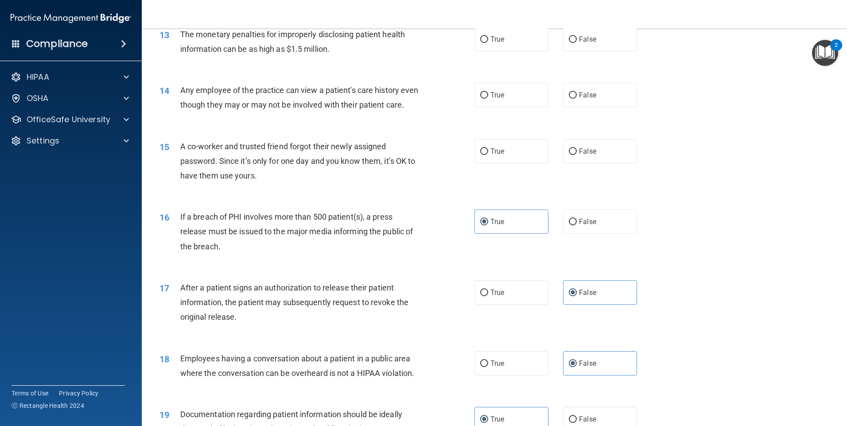
scroll to position [755, 0]
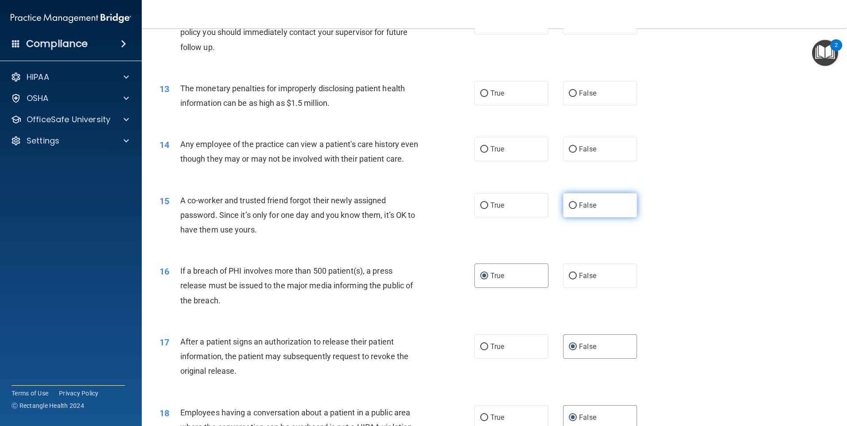
click at [569, 209] on input "False" at bounding box center [573, 205] width 8 height 7
radio input "true"
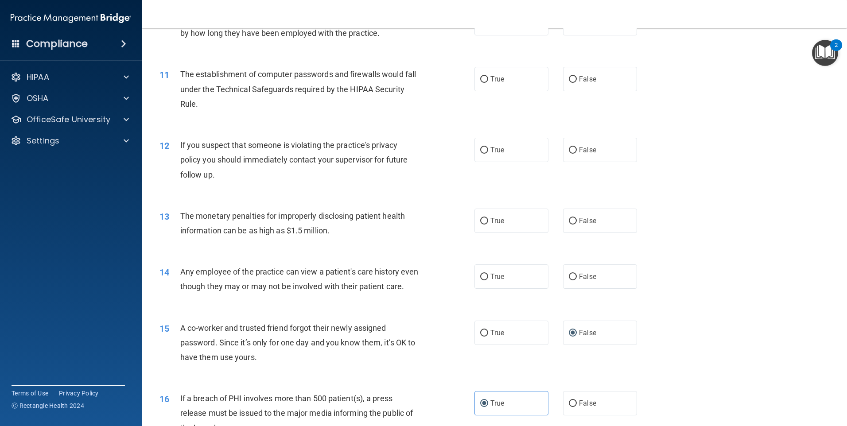
scroll to position [622, 0]
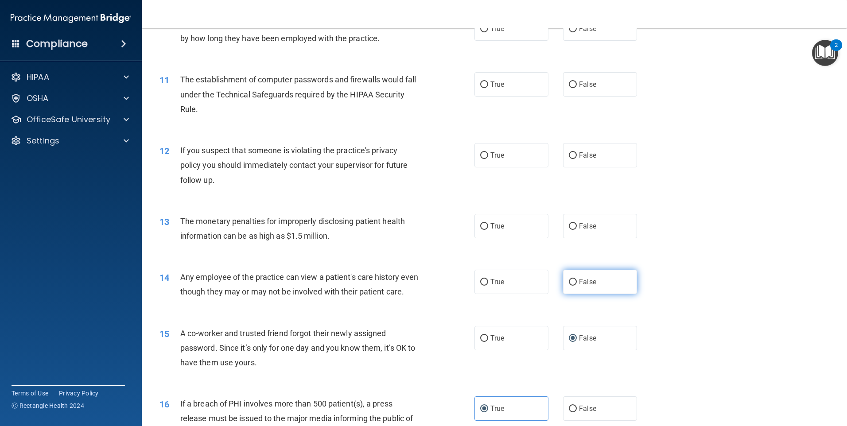
click at [596, 282] on label "False" at bounding box center [600, 282] width 74 height 24
click at [577, 282] on input "False" at bounding box center [573, 282] width 8 height 7
radio input "true"
click at [509, 228] on label "True" at bounding box center [511, 226] width 74 height 24
click at [488, 228] on input "True" at bounding box center [484, 226] width 8 height 7
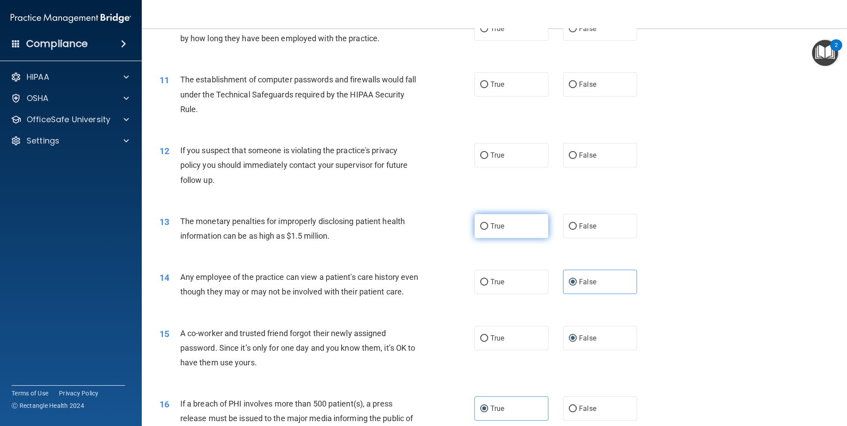
radio input "true"
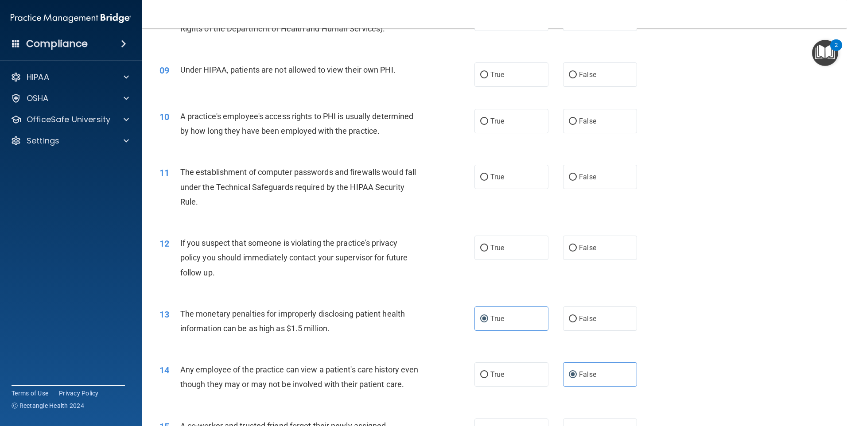
scroll to position [489, 0]
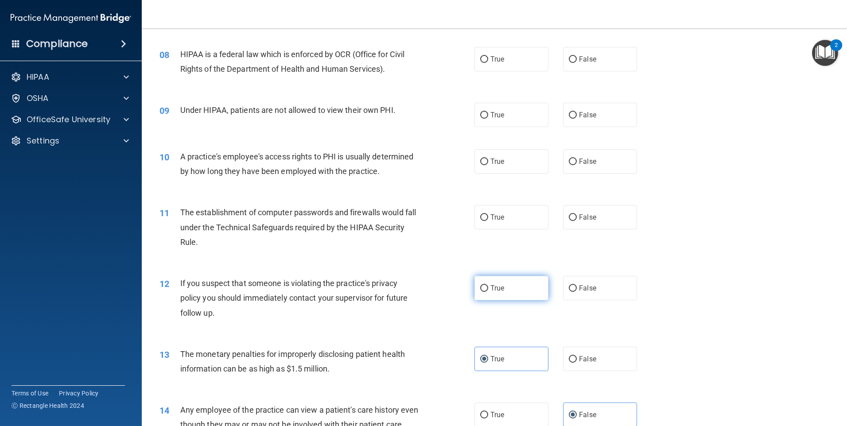
click at [508, 279] on label "True" at bounding box center [511, 288] width 74 height 24
click at [488, 285] on input "True" at bounding box center [484, 288] width 8 height 7
radio input "true"
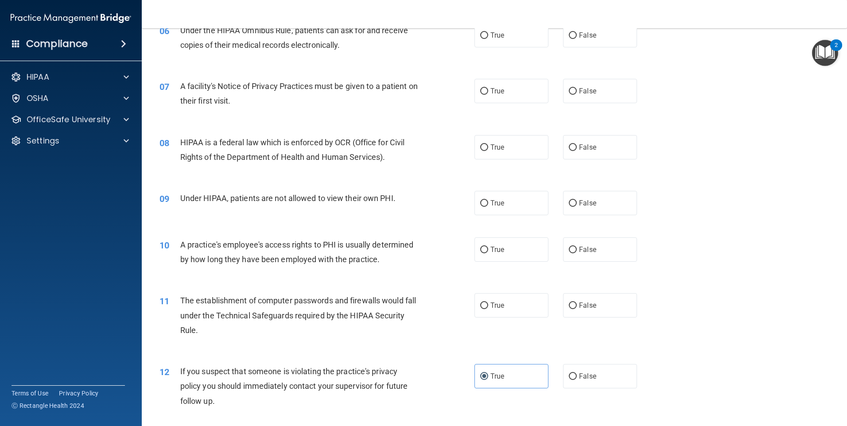
scroll to position [400, 0]
click at [515, 309] on label "True" at bounding box center [511, 306] width 74 height 24
click at [488, 309] on input "True" at bounding box center [484, 306] width 8 height 7
radio input "true"
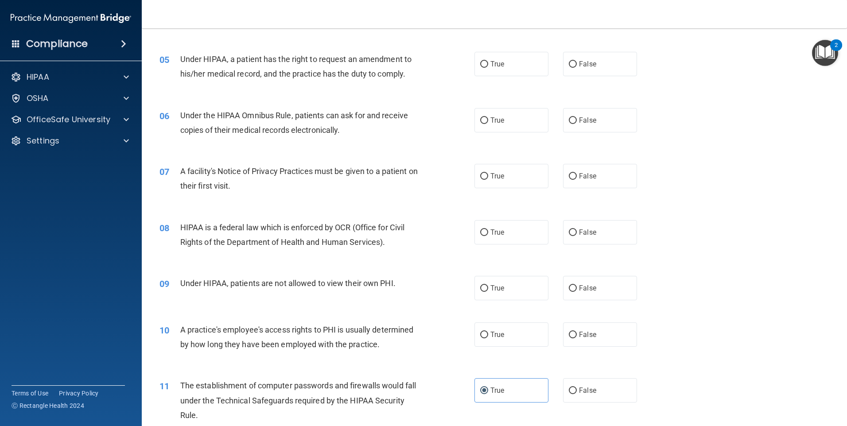
scroll to position [312, 0]
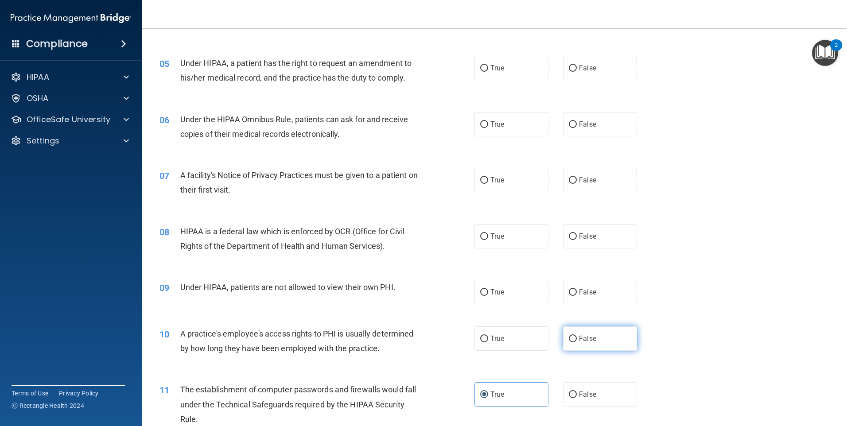
click at [604, 338] on label "False" at bounding box center [600, 338] width 74 height 24
click at [577, 338] on input "False" at bounding box center [573, 339] width 8 height 7
radio input "true"
click at [527, 300] on label "True" at bounding box center [511, 292] width 74 height 24
click at [488, 296] on input "True" at bounding box center [484, 292] width 8 height 7
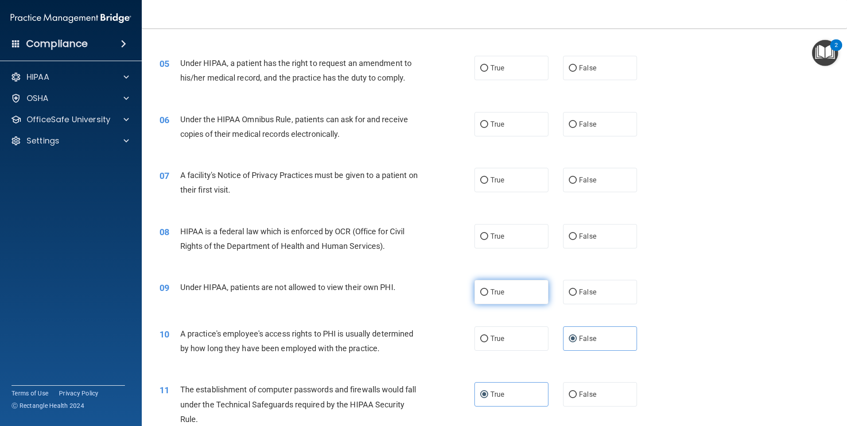
radio input "true"
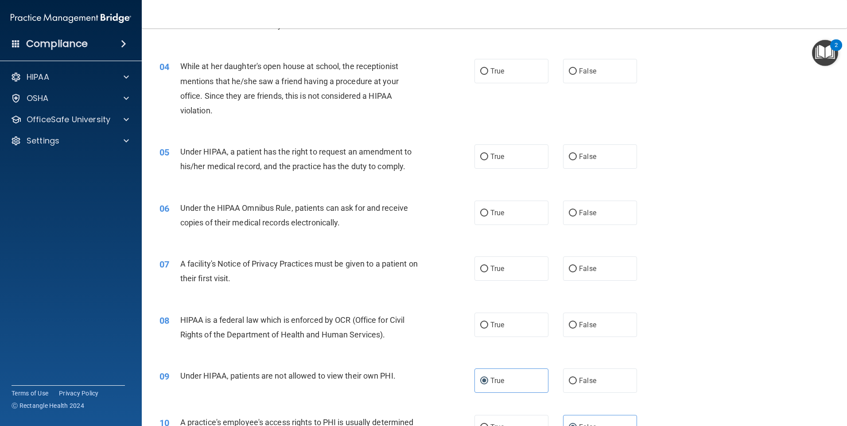
scroll to position [179, 0]
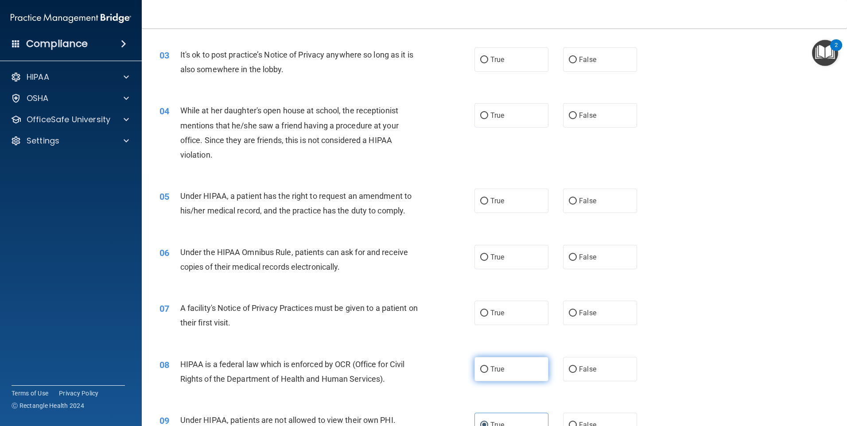
click at [525, 375] on label "True" at bounding box center [511, 369] width 74 height 24
click at [488, 373] on input "True" at bounding box center [484, 369] width 8 height 7
radio input "true"
click at [516, 319] on label "True" at bounding box center [511, 313] width 74 height 24
click at [488, 317] on input "True" at bounding box center [484, 313] width 8 height 7
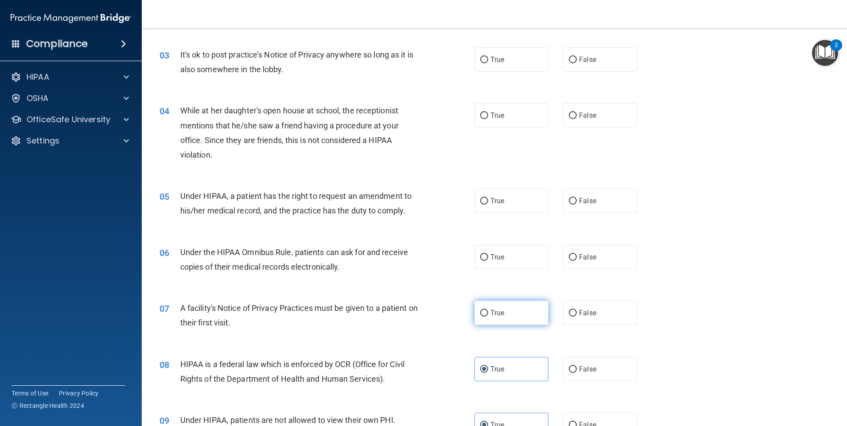
radio input "true"
click at [597, 260] on label "False" at bounding box center [600, 257] width 74 height 24
click at [577, 260] on input "False" at bounding box center [573, 257] width 8 height 7
radio input "true"
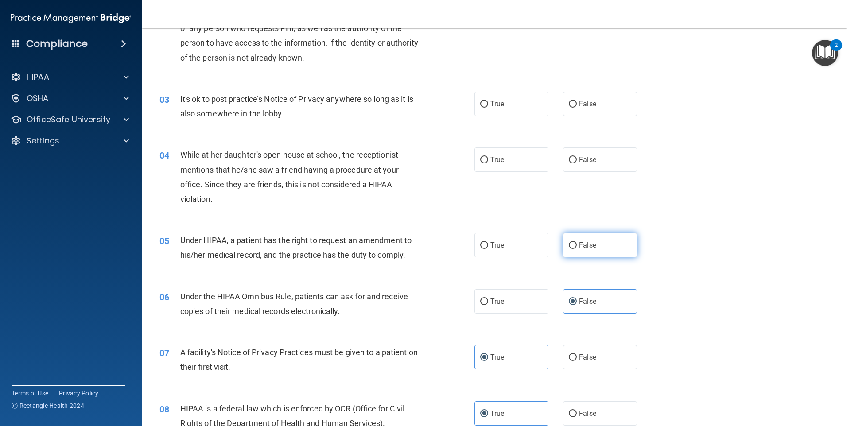
click at [607, 250] on label "False" at bounding box center [600, 245] width 74 height 24
click at [577, 249] on input "False" at bounding box center [573, 245] width 8 height 7
radio input "true"
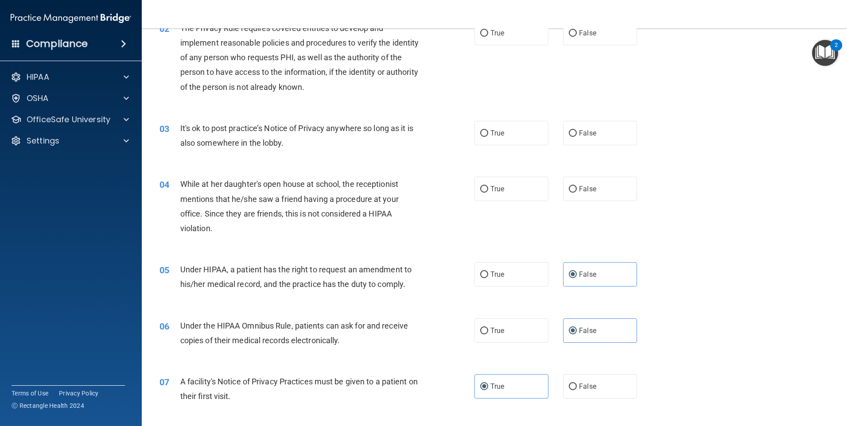
scroll to position [46, 0]
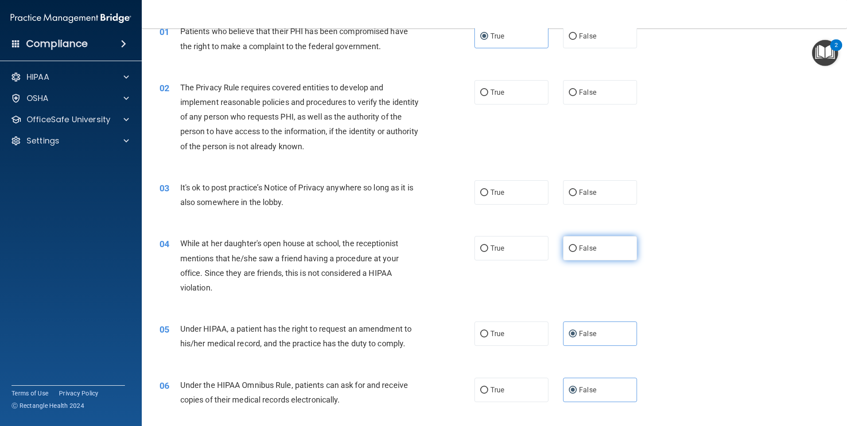
click at [590, 248] on span "False" at bounding box center [587, 248] width 17 height 8
click at [577, 248] on input "False" at bounding box center [573, 248] width 8 height 7
radio input "true"
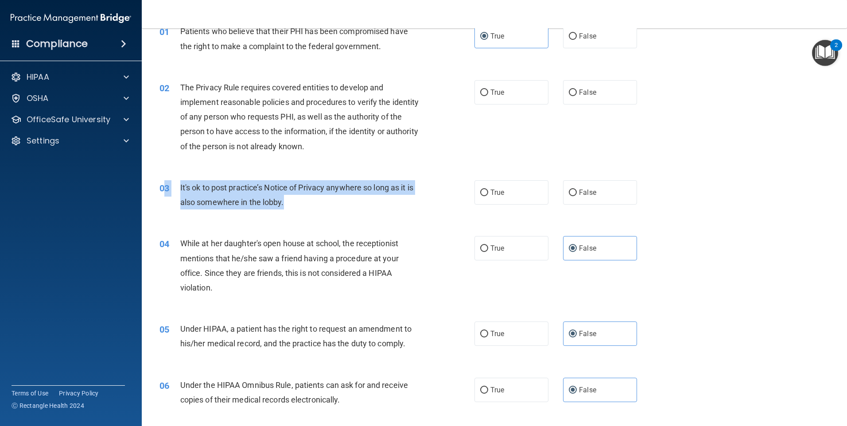
drag, startPoint x: 297, startPoint y: 201, endPoint x: 163, endPoint y: 190, distance: 134.7
click at [163, 190] on div "03 It's ok to post practice’s Notice of Privacy anywhere so long as it is also …" at bounding box center [317, 197] width 342 height 34
click at [353, 208] on div "It's ok to post practice’s Notice of Privacy anywhere so long as it is also som…" at bounding box center [303, 194] width 246 height 29
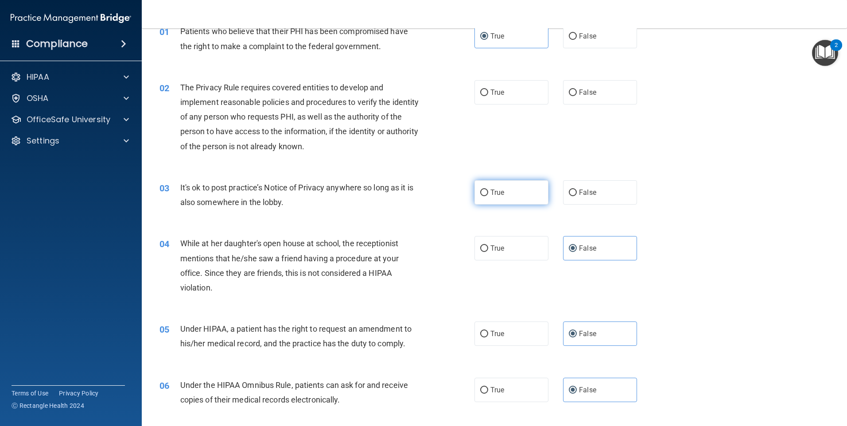
click at [521, 190] on label "True" at bounding box center [511, 192] width 74 height 24
click at [488, 190] on input "True" at bounding box center [484, 193] width 8 height 7
radio input "true"
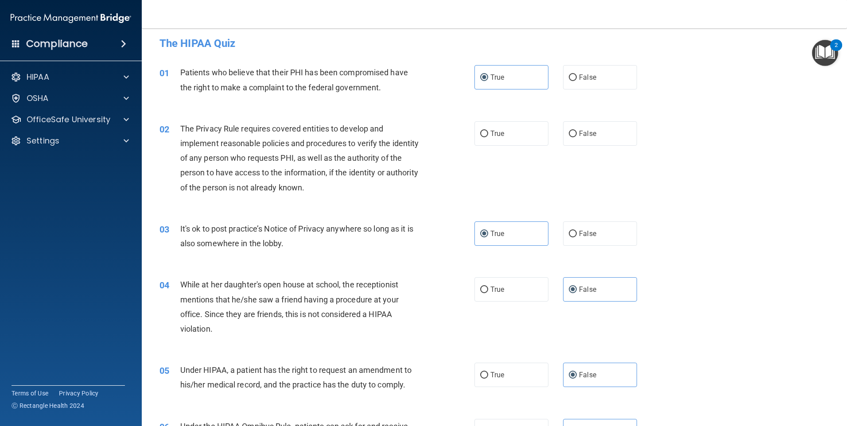
scroll to position [0, 0]
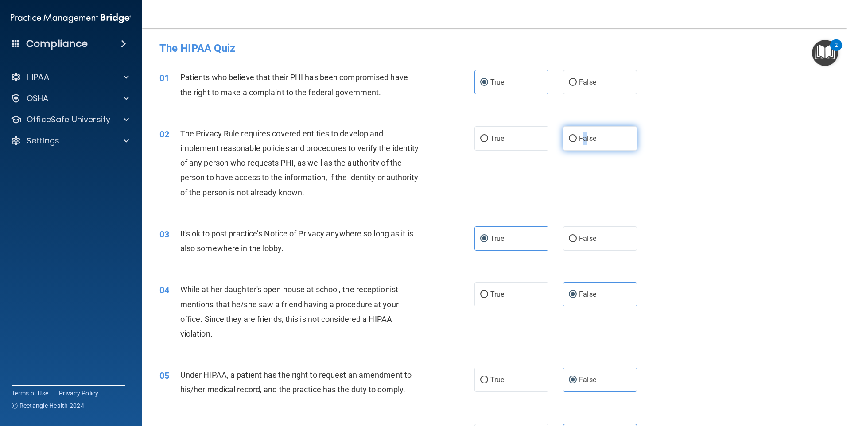
click at [581, 146] on label "False" at bounding box center [600, 138] width 74 height 24
click at [478, 142] on label "True" at bounding box center [511, 138] width 74 height 24
click at [480, 142] on input "True" at bounding box center [484, 139] width 8 height 7
radio input "true"
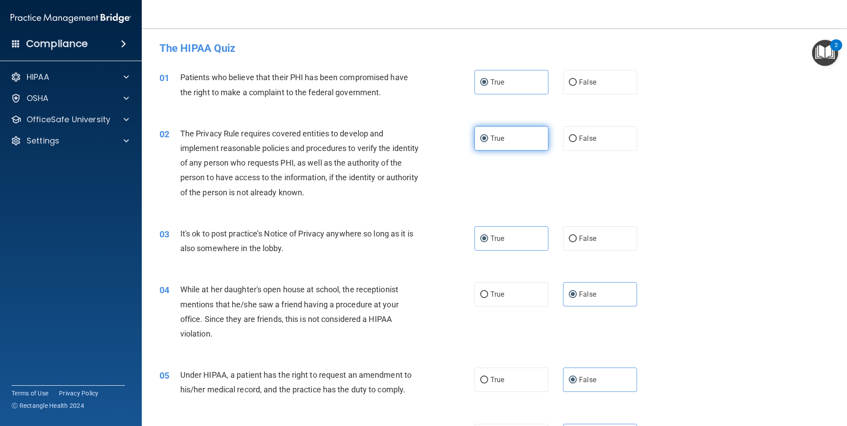
click at [498, 140] on span "True" at bounding box center [497, 138] width 14 height 8
click at [488, 140] on input "True" at bounding box center [484, 139] width 8 height 7
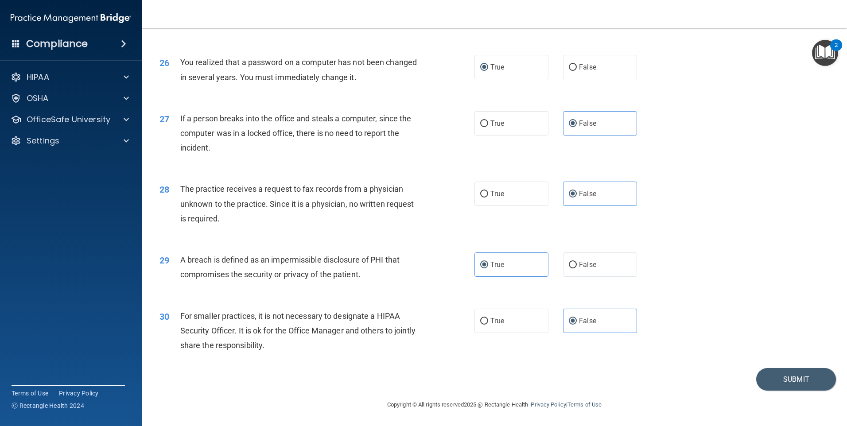
scroll to position [1685, 0]
click at [775, 376] on button "Submit" at bounding box center [796, 379] width 80 height 23
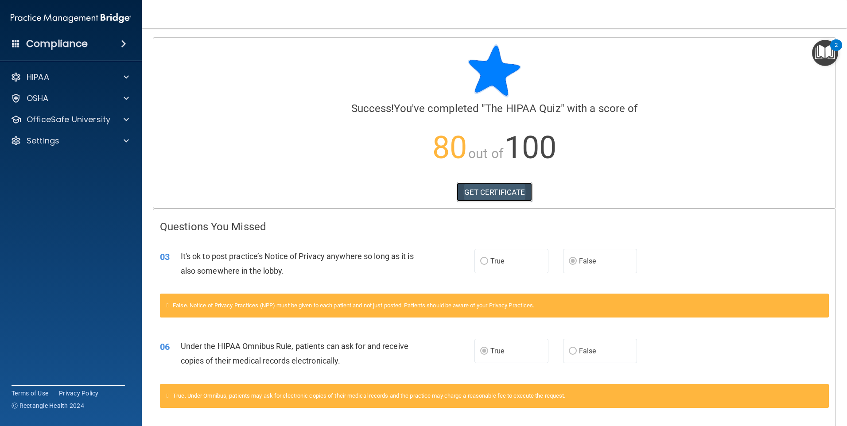
click at [502, 195] on link "GET CERTIFICATE" at bounding box center [495, 191] width 76 height 19
